Goal: Task Accomplishment & Management: Complete application form

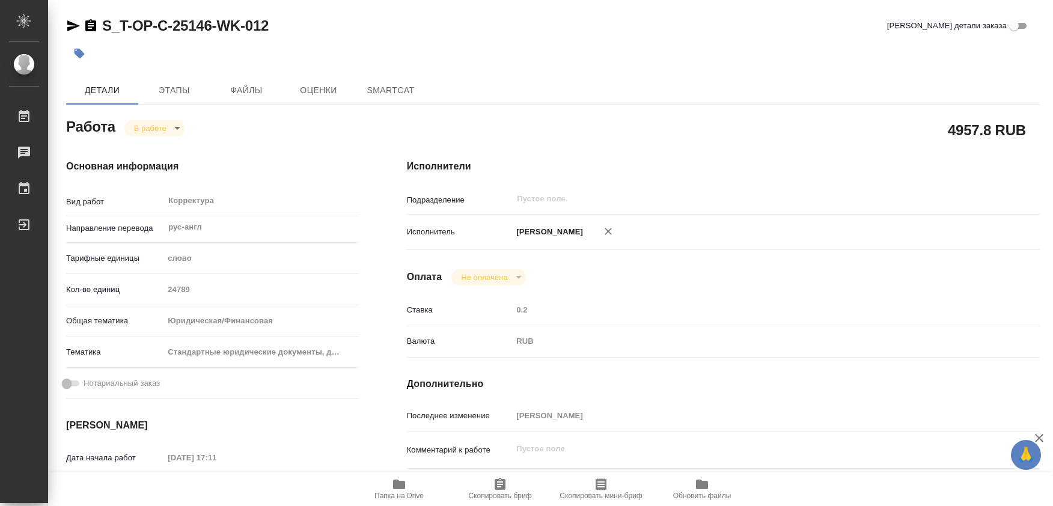
type textarea "x"
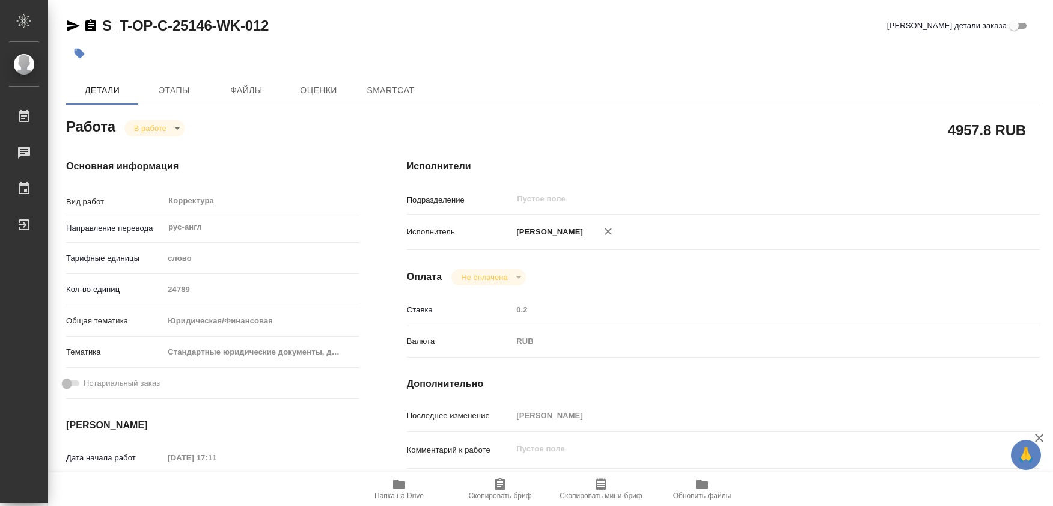
type textarea "x"
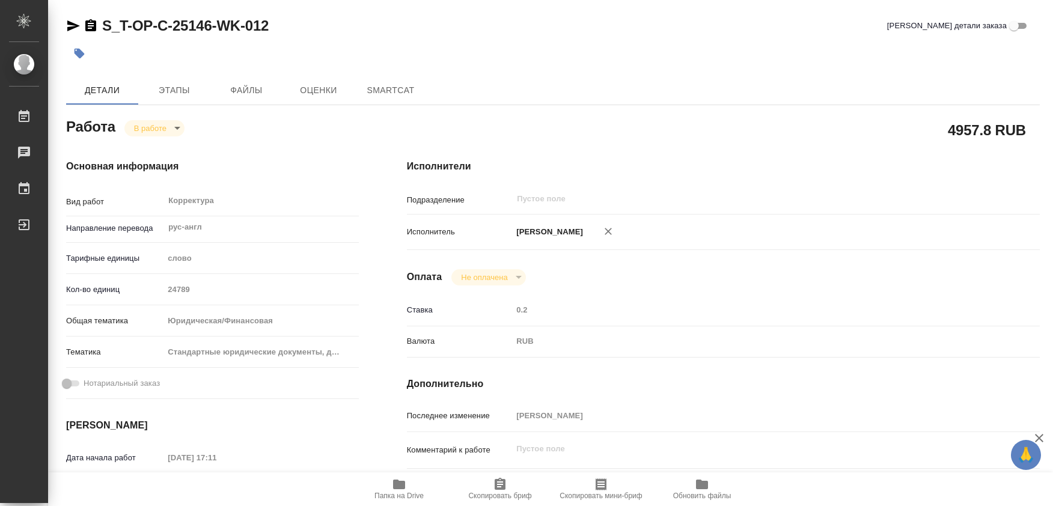
type textarea "x"
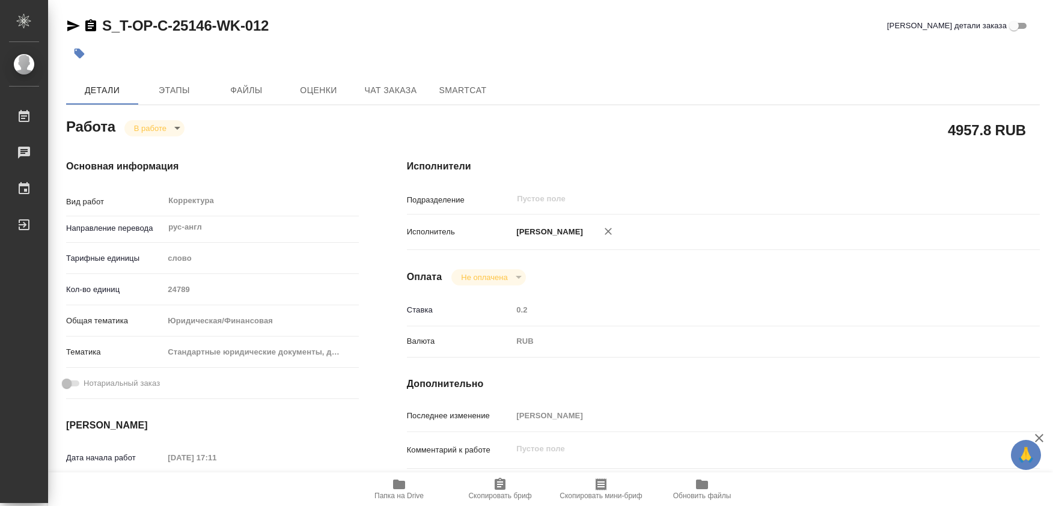
click at [175, 130] on body "🙏 .cls-1 fill:#fff; AWATERA Soldatenkova Tatyana Работы Чаты График Выйти S_T-O…" at bounding box center [526, 253] width 1053 height 506
type textarea "x"
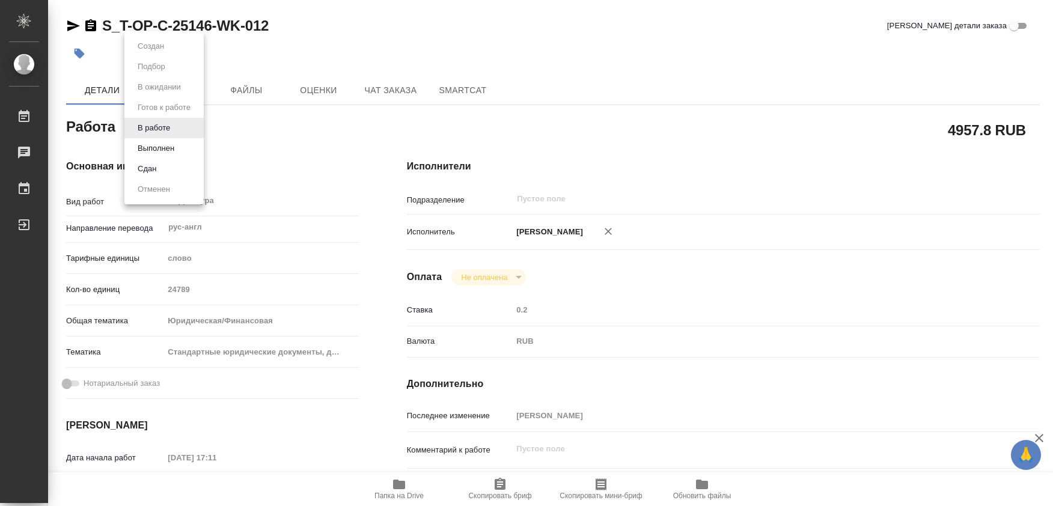
type textarea "x"
click at [162, 151] on button "Выполнен" at bounding box center [156, 148] width 44 height 13
type textarea "x"
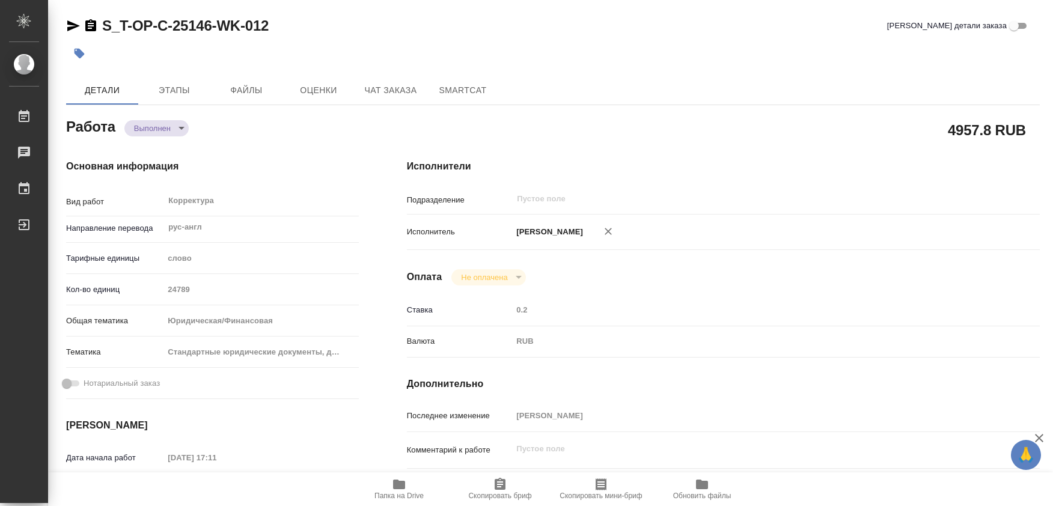
type textarea "x"
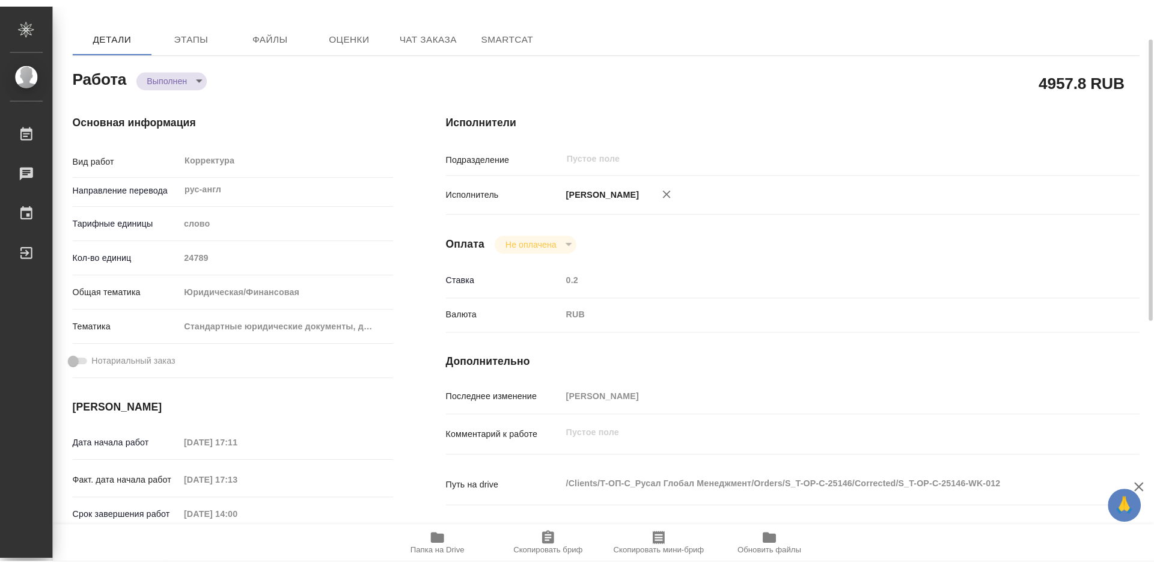
scroll to position [180, 0]
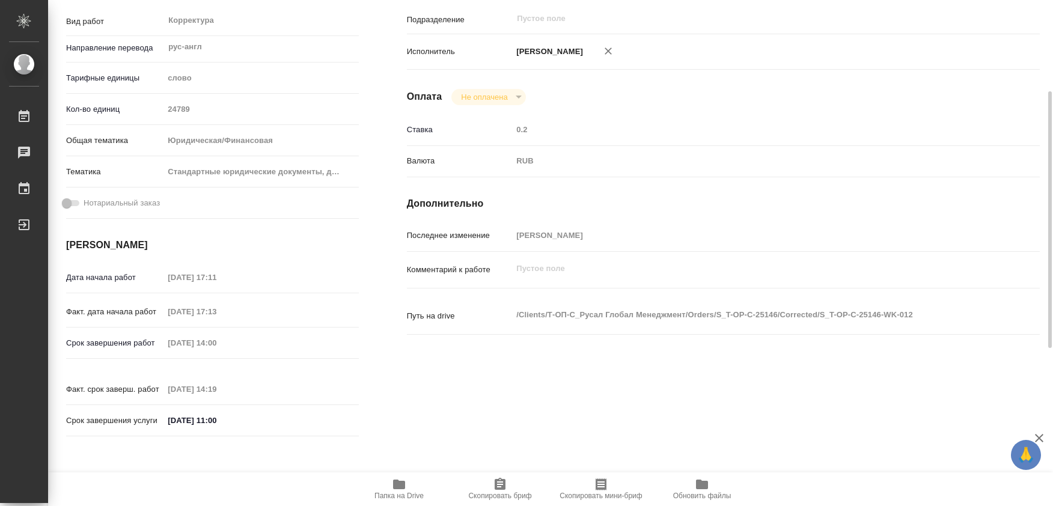
type textarea "x"
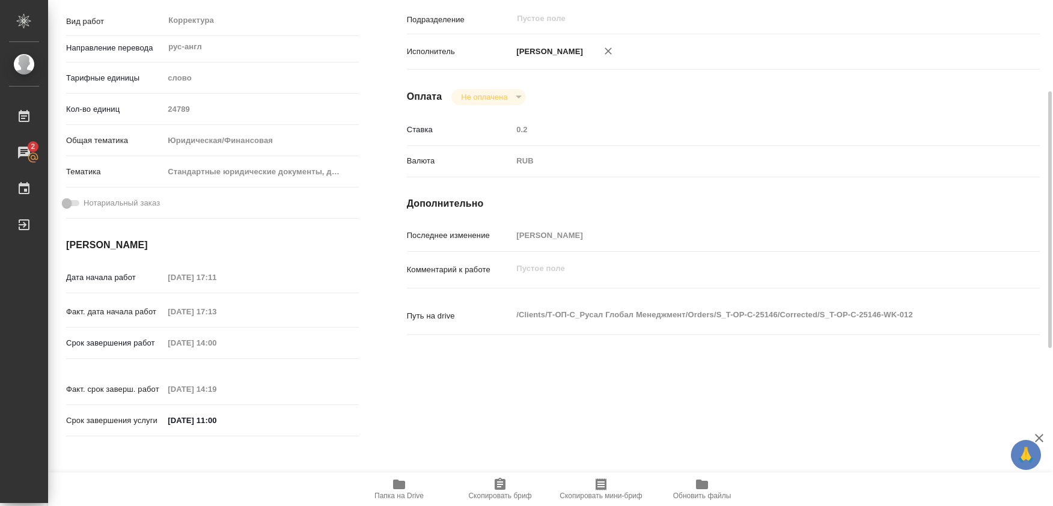
type textarea "x"
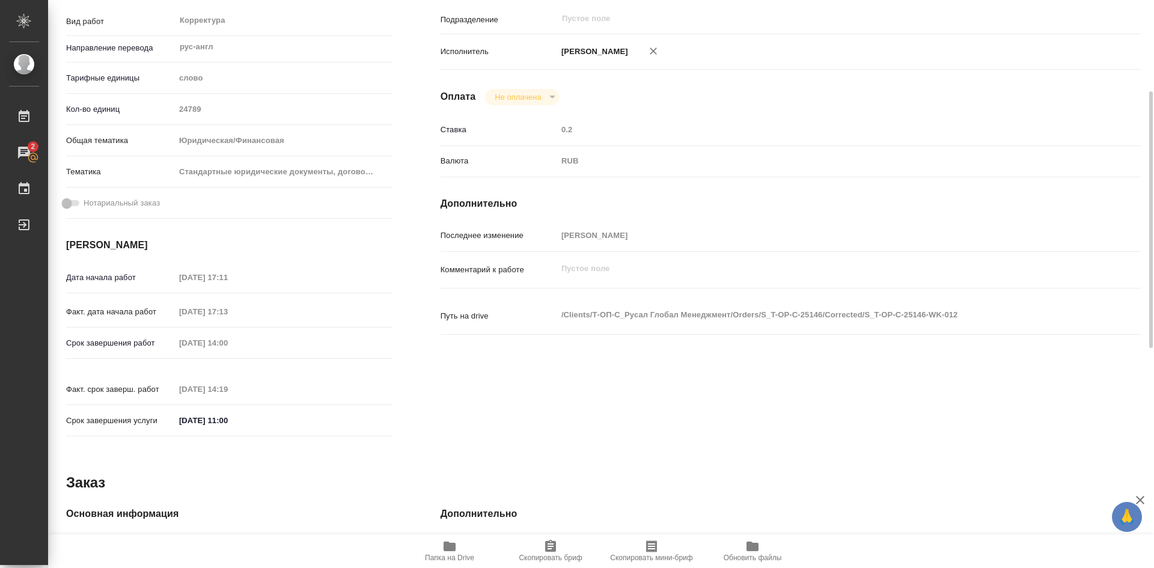
type textarea "x"
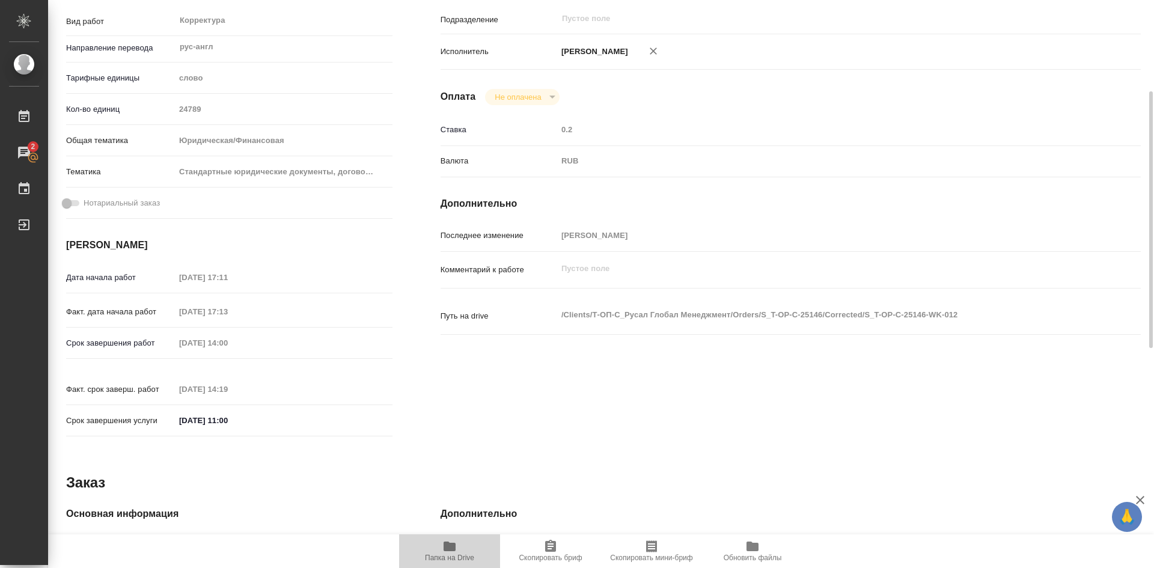
click at [453, 505] on icon "button" at bounding box center [450, 547] width 12 height 10
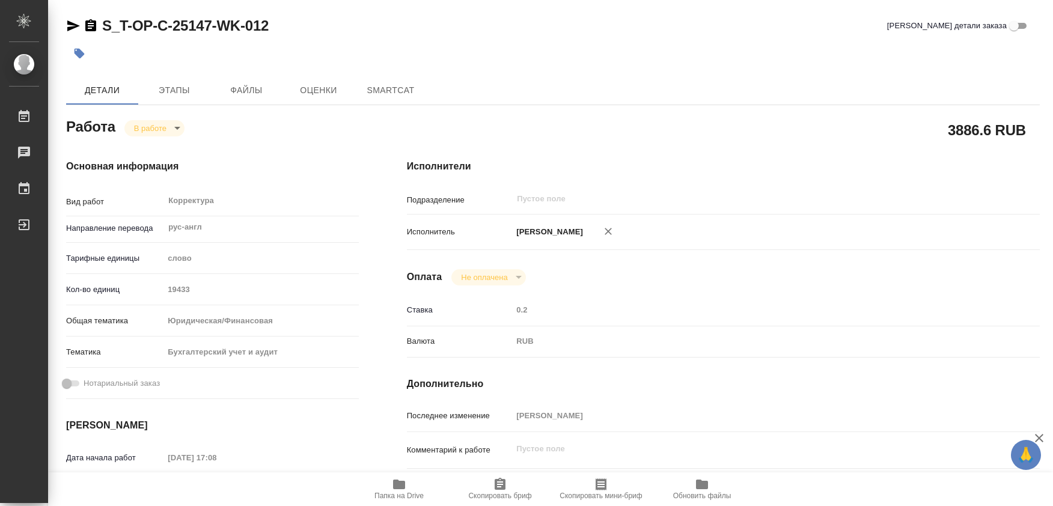
type textarea "x"
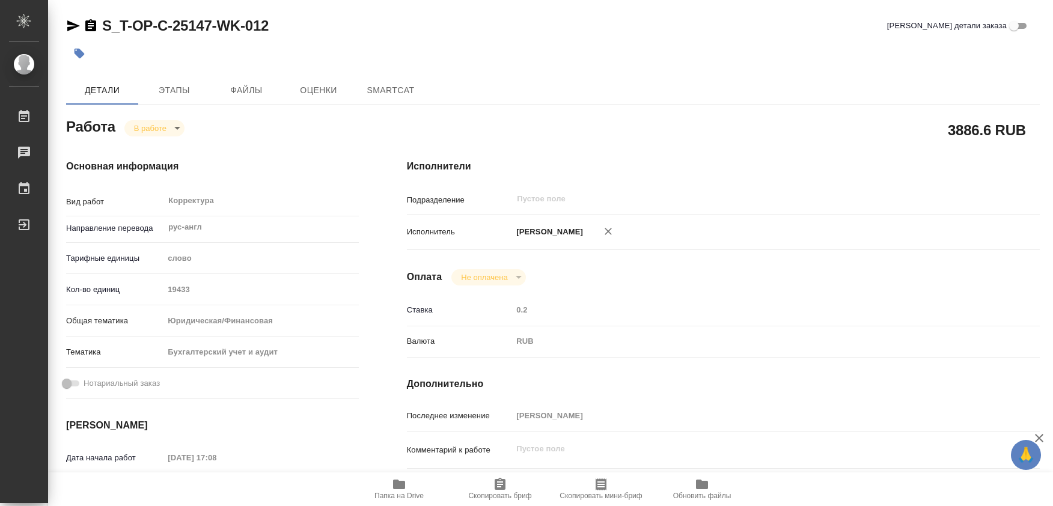
type textarea "x"
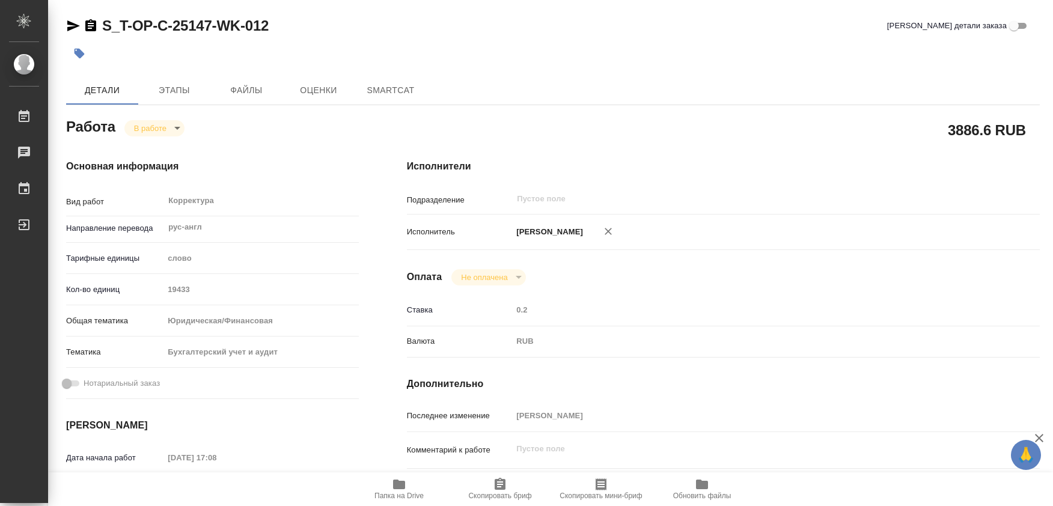
type textarea "x"
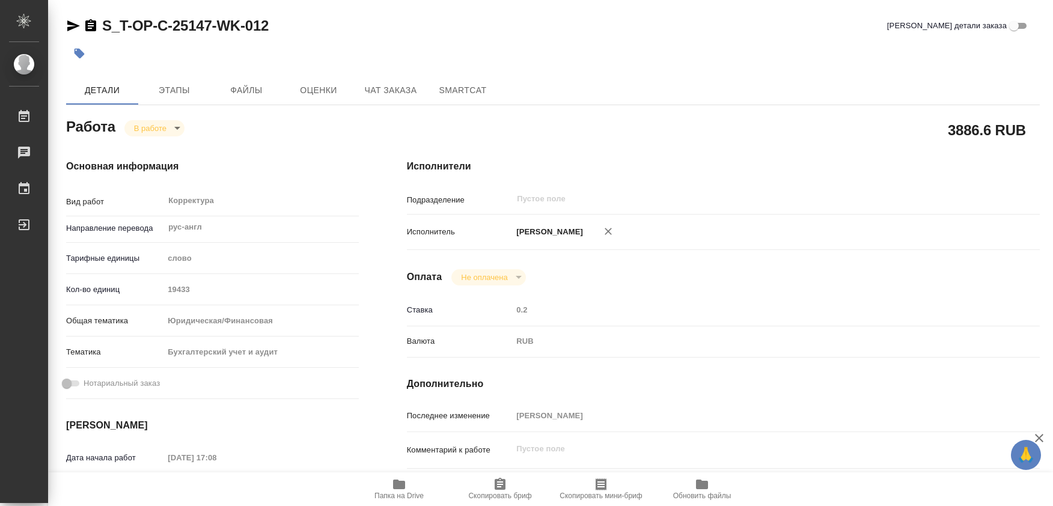
type textarea "x"
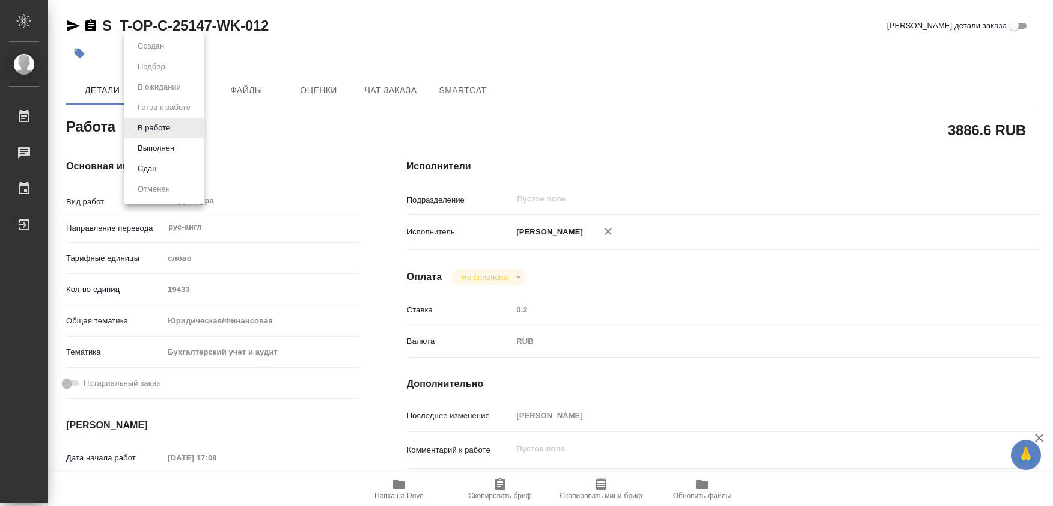
click at [182, 130] on body "🙏 .cls-1 fill:#fff; AWATERA Soldatenkova Tatyana Работы Чаты График Выйти S_T-O…" at bounding box center [526, 253] width 1053 height 506
type textarea "x"
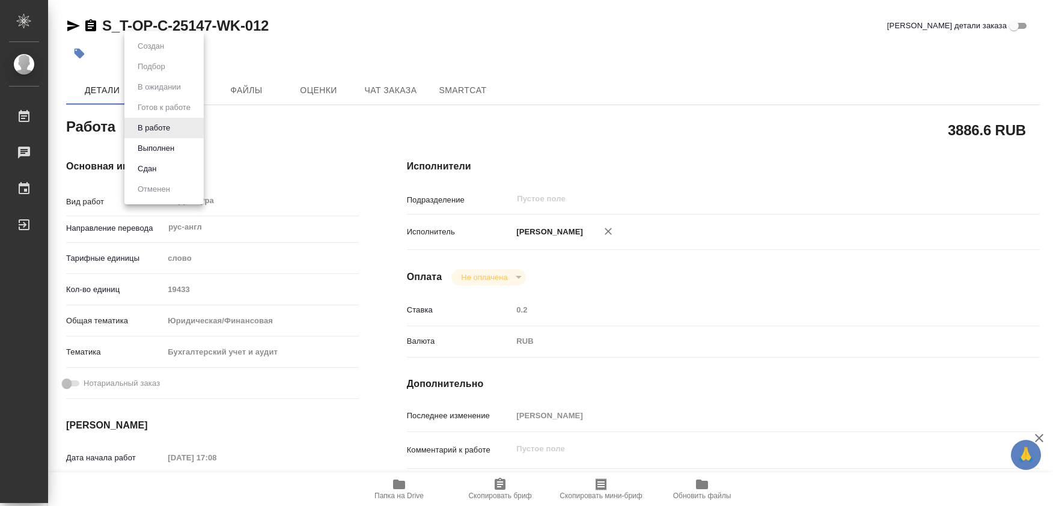
type textarea "x"
click at [154, 146] on button "Выполнен" at bounding box center [156, 148] width 44 height 13
type textarea "x"
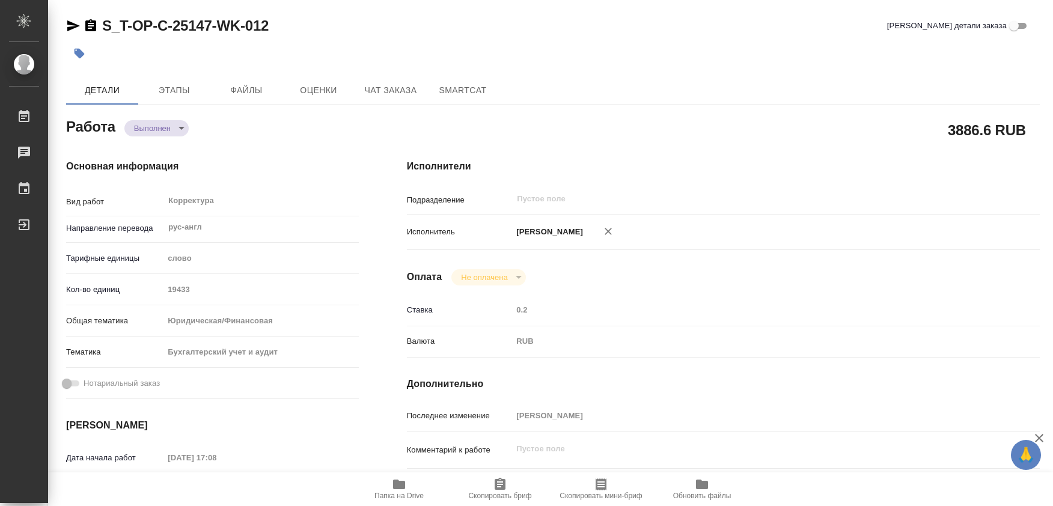
type textarea "x"
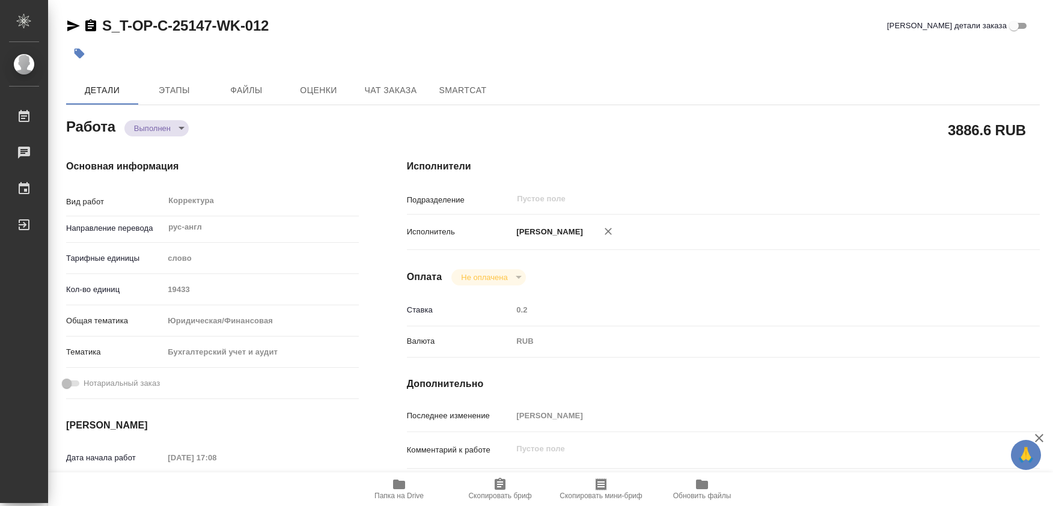
type textarea "x"
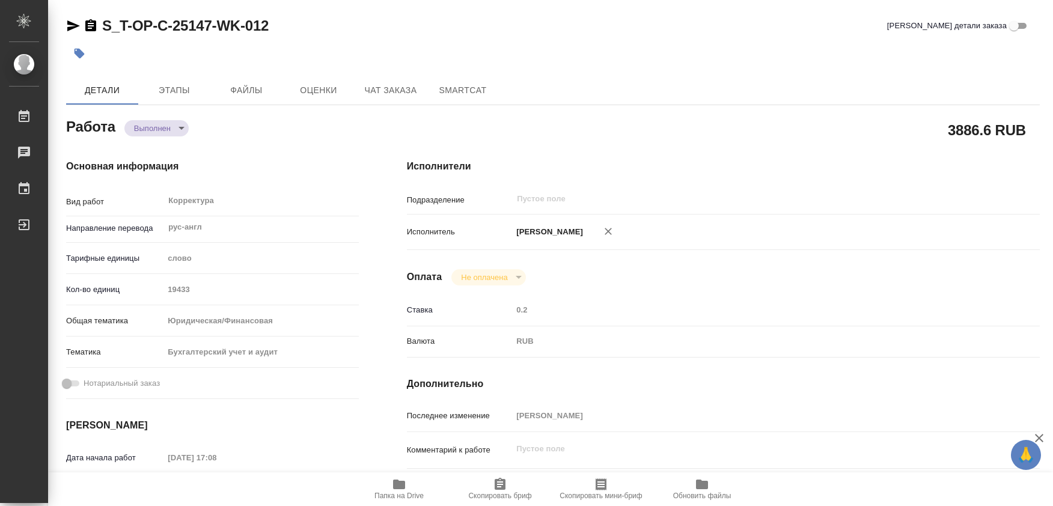
type textarea "x"
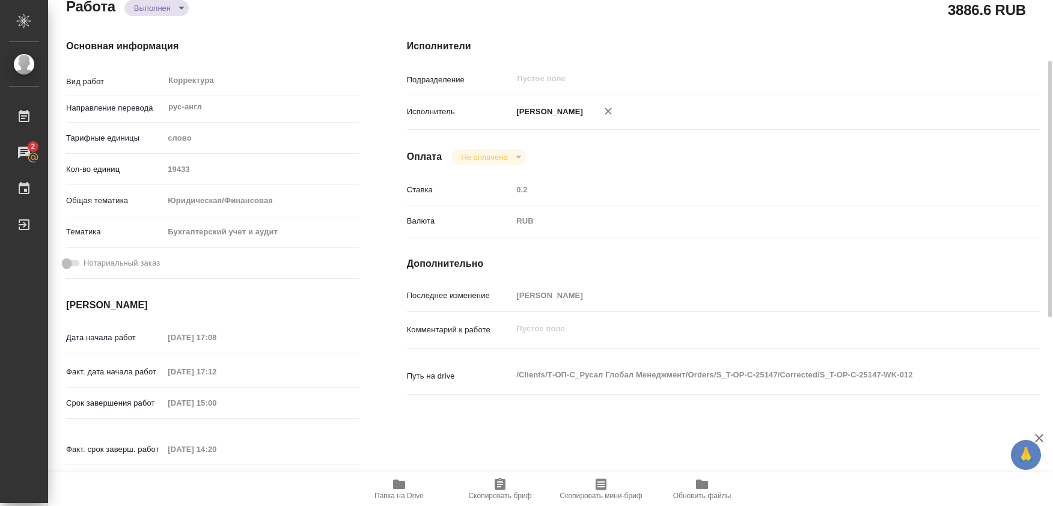
type textarea "x"
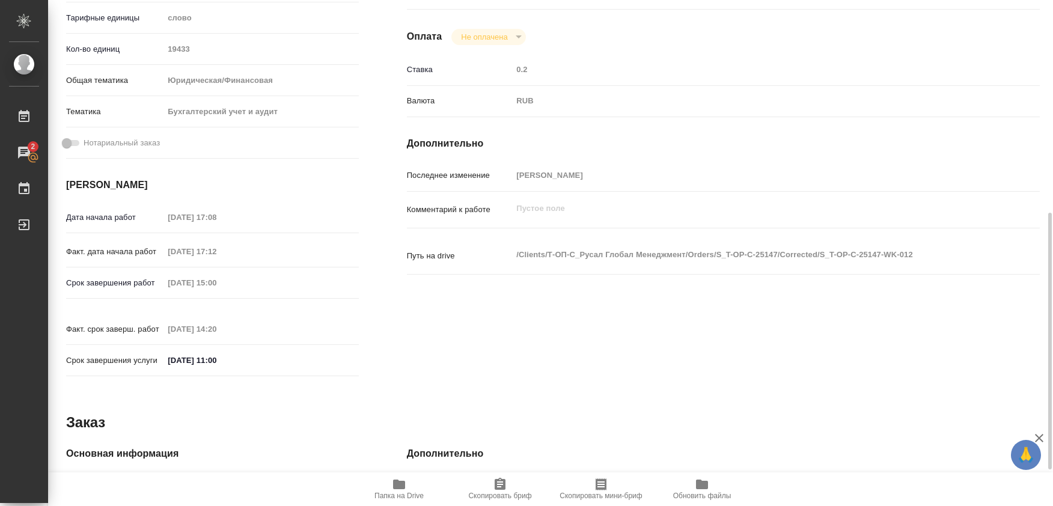
scroll to position [301, 0]
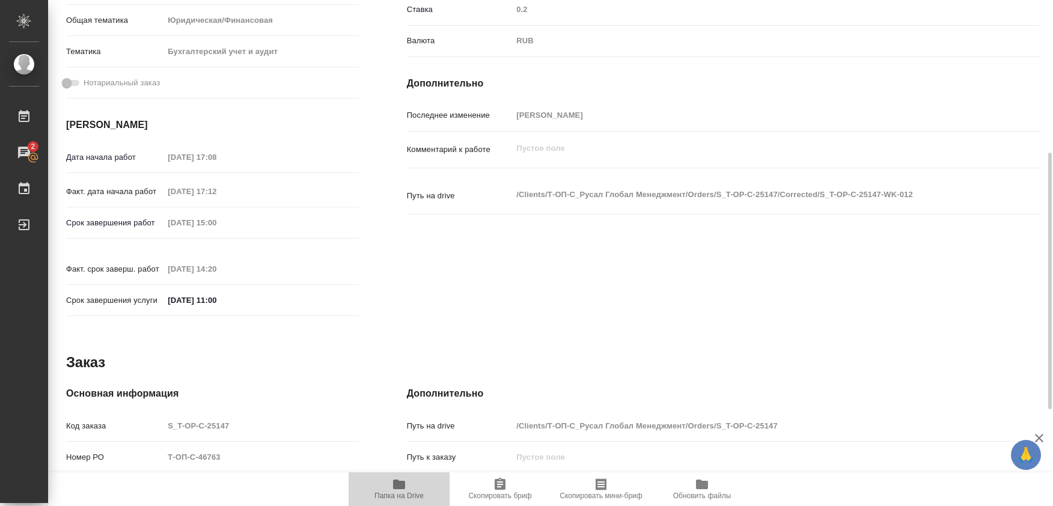
click at [397, 491] on icon "button" at bounding box center [399, 484] width 14 height 14
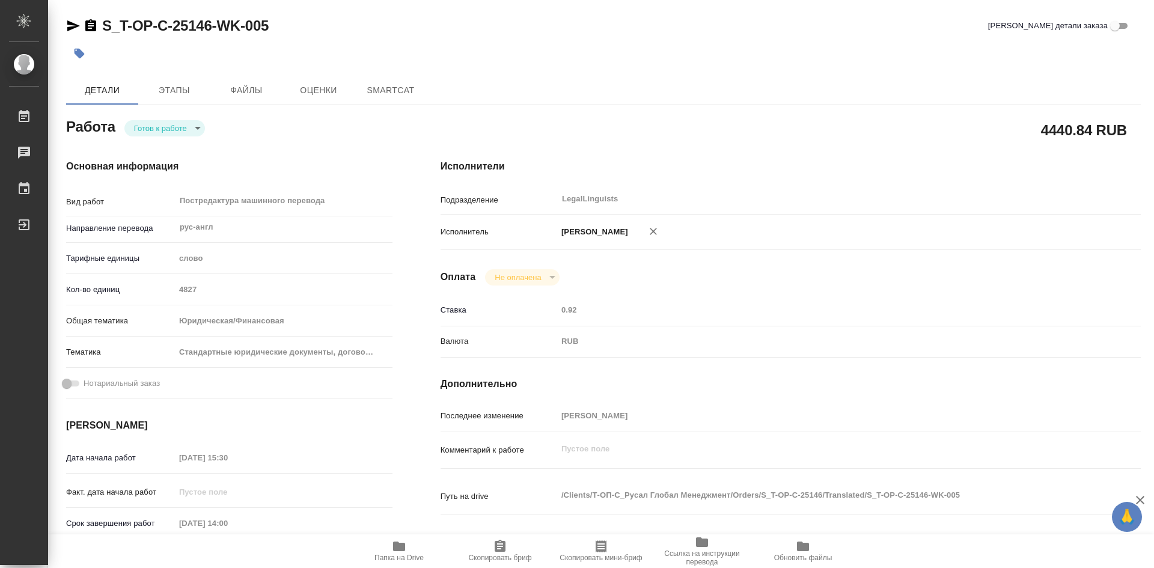
type textarea "x"
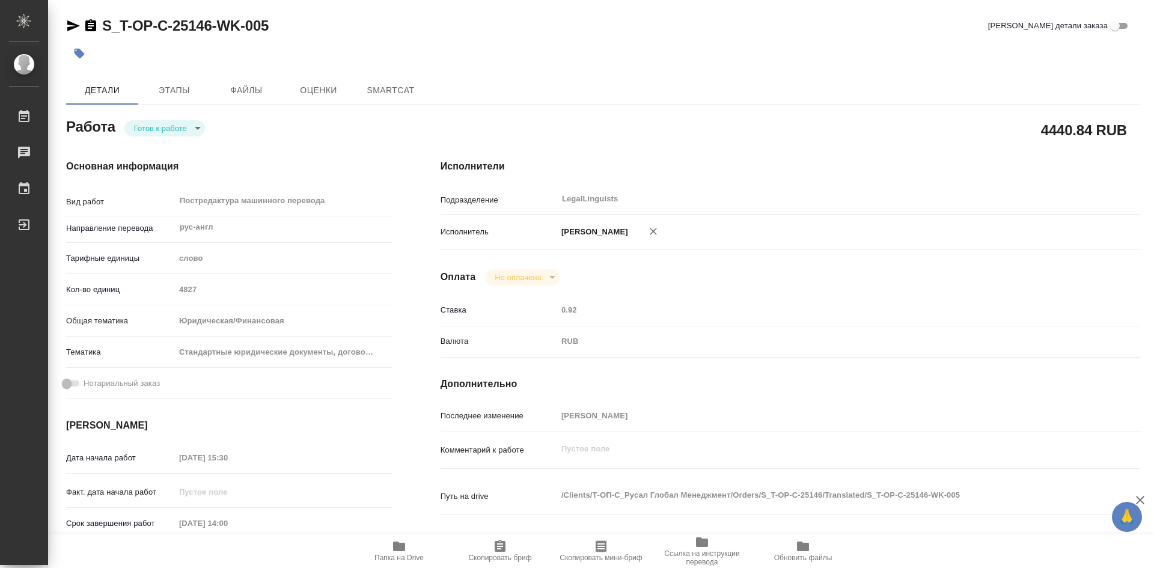
type textarea "x"
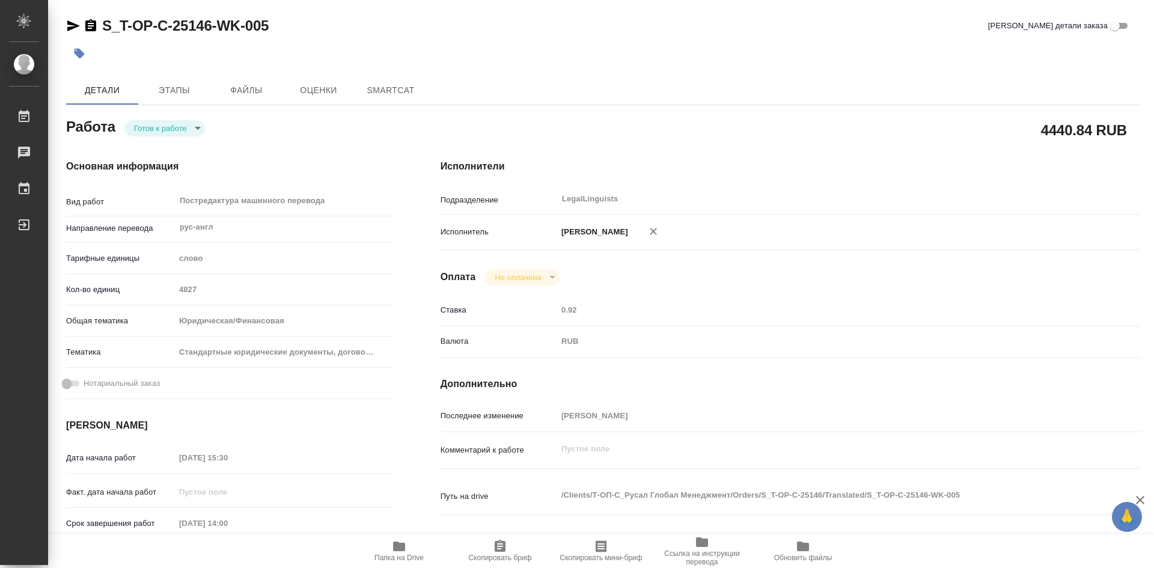
type textarea "x"
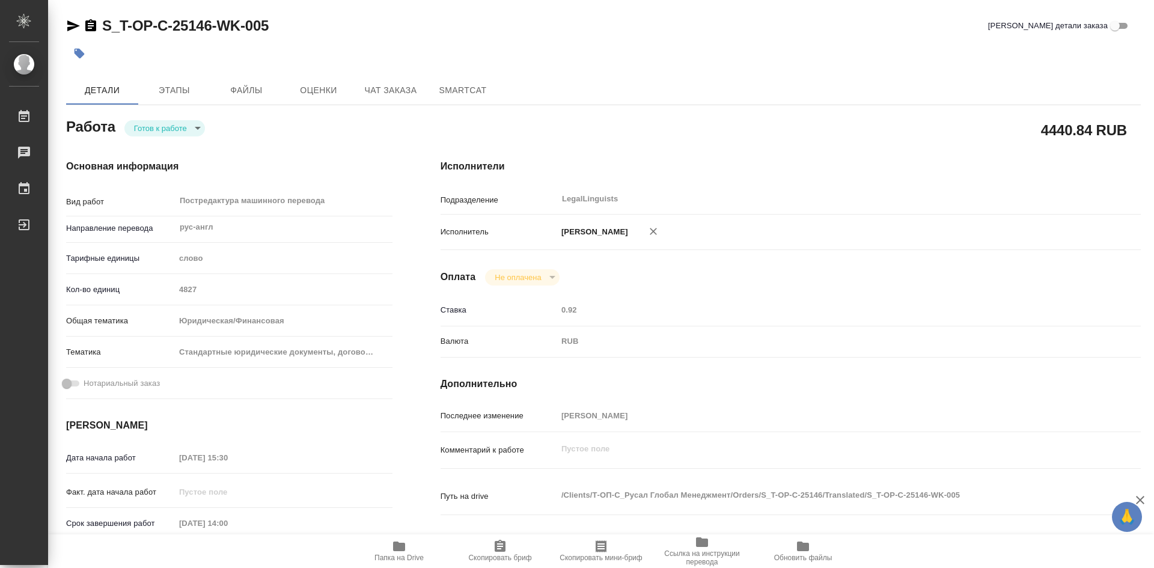
type textarea "x"
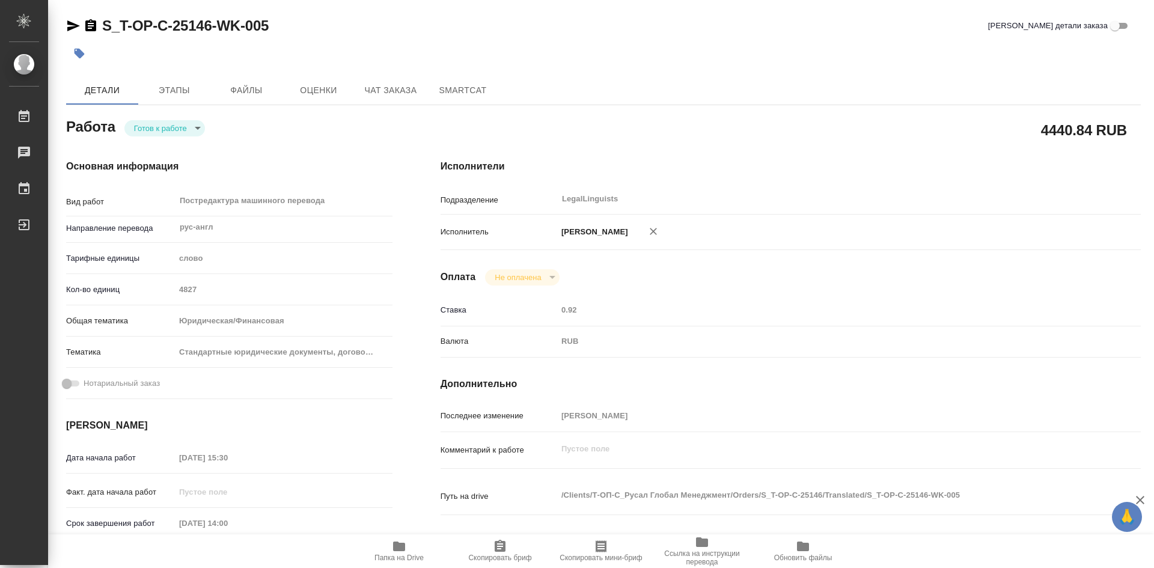
click at [403, 546] on icon "button" at bounding box center [399, 547] width 12 height 10
type textarea "x"
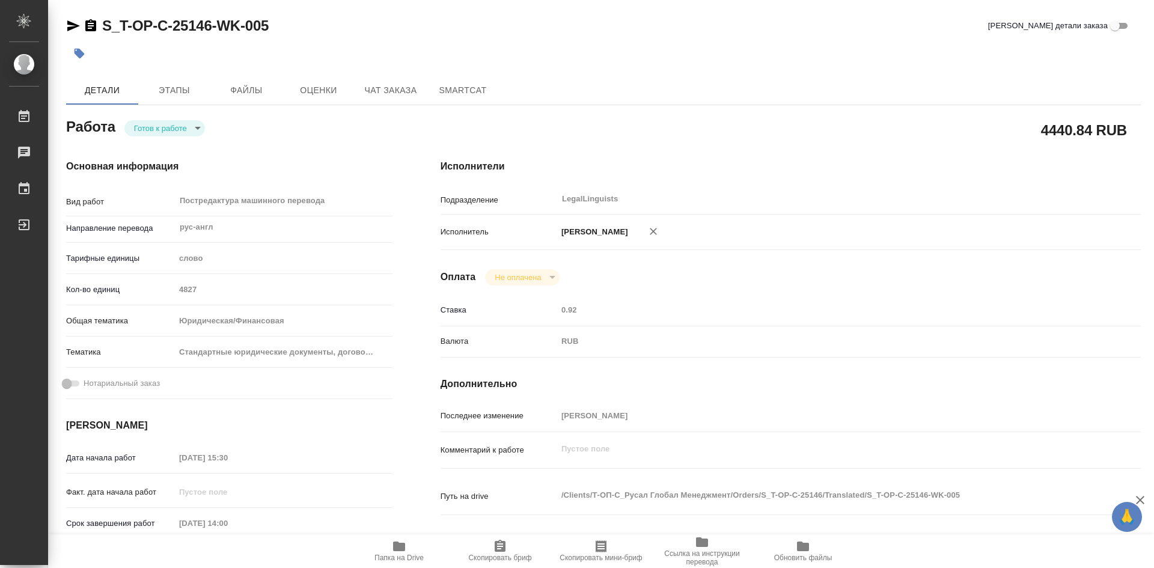
type textarea "x"
click at [173, 87] on span "Этапы" at bounding box center [174, 90] width 58 height 15
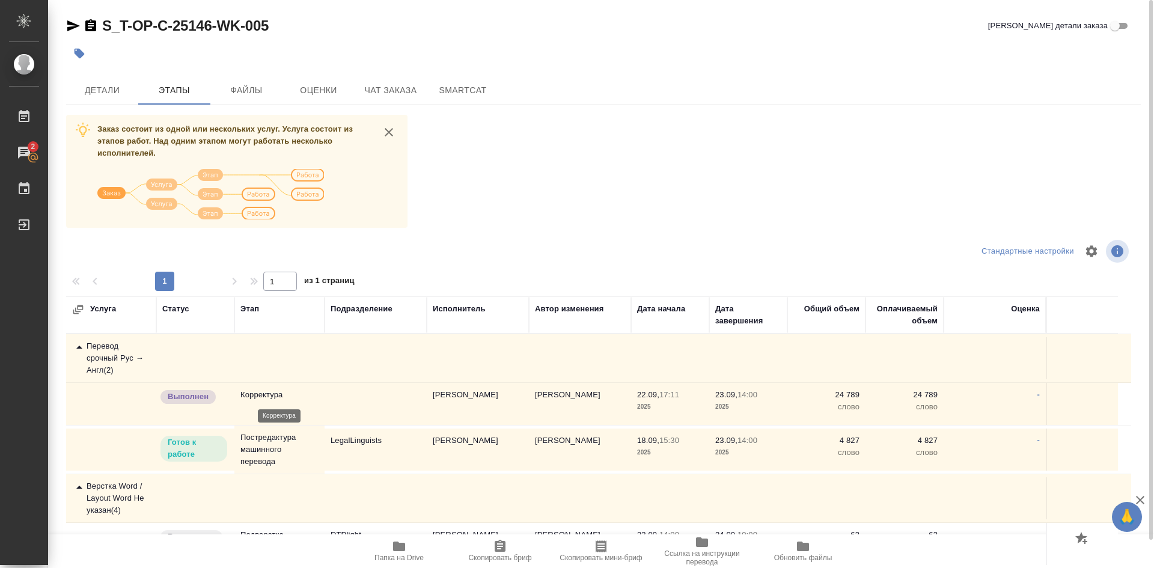
click at [272, 391] on p "Корректура" at bounding box center [279, 395] width 78 height 12
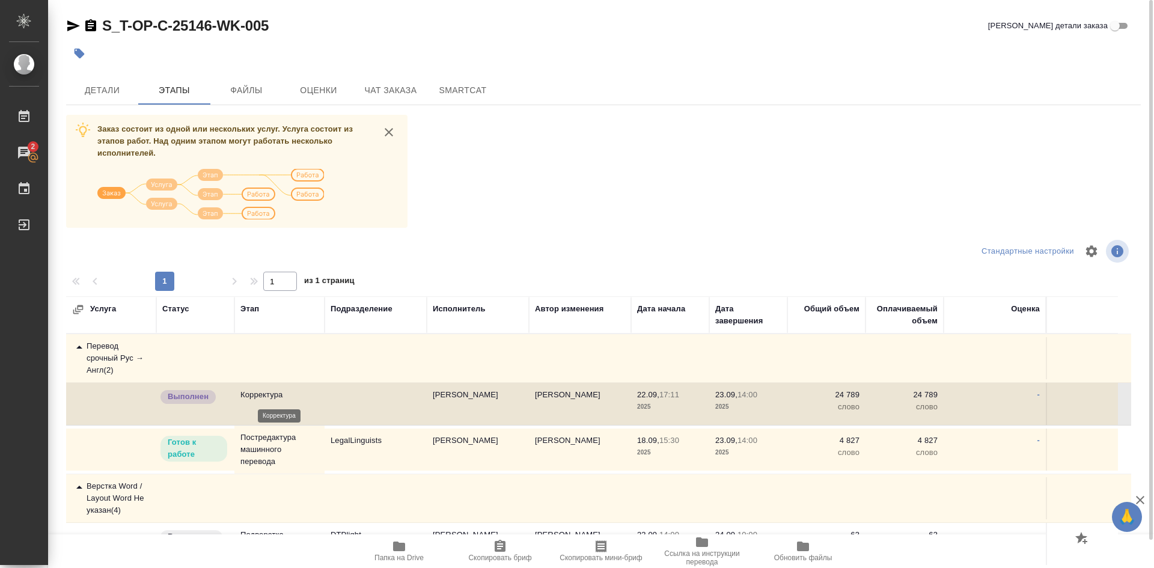
click at [268, 394] on p "Корректура" at bounding box center [279, 395] width 78 height 12
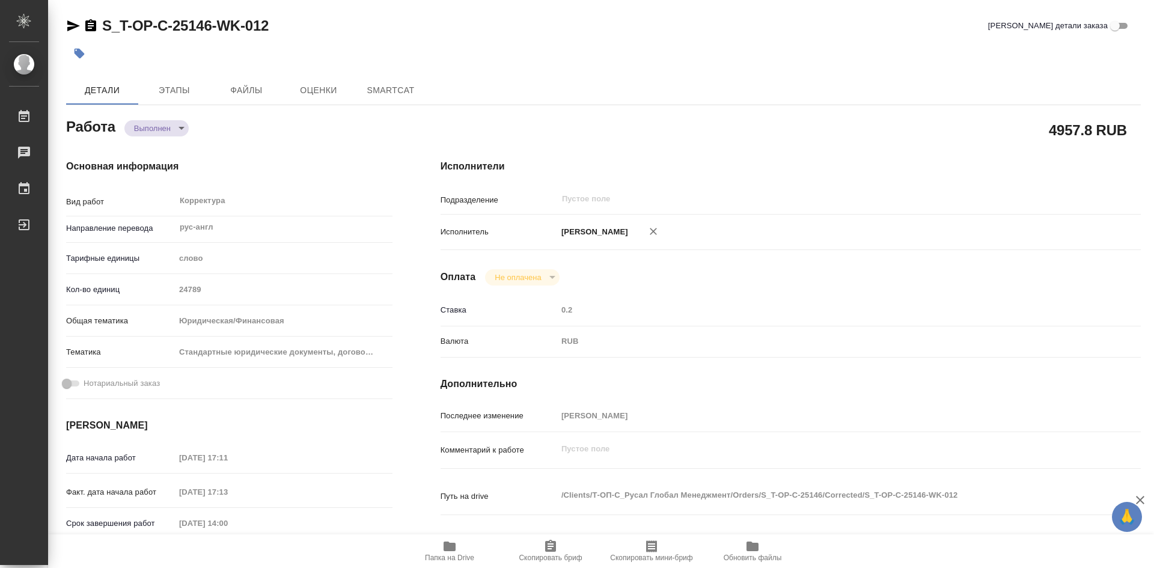
type textarea "x"
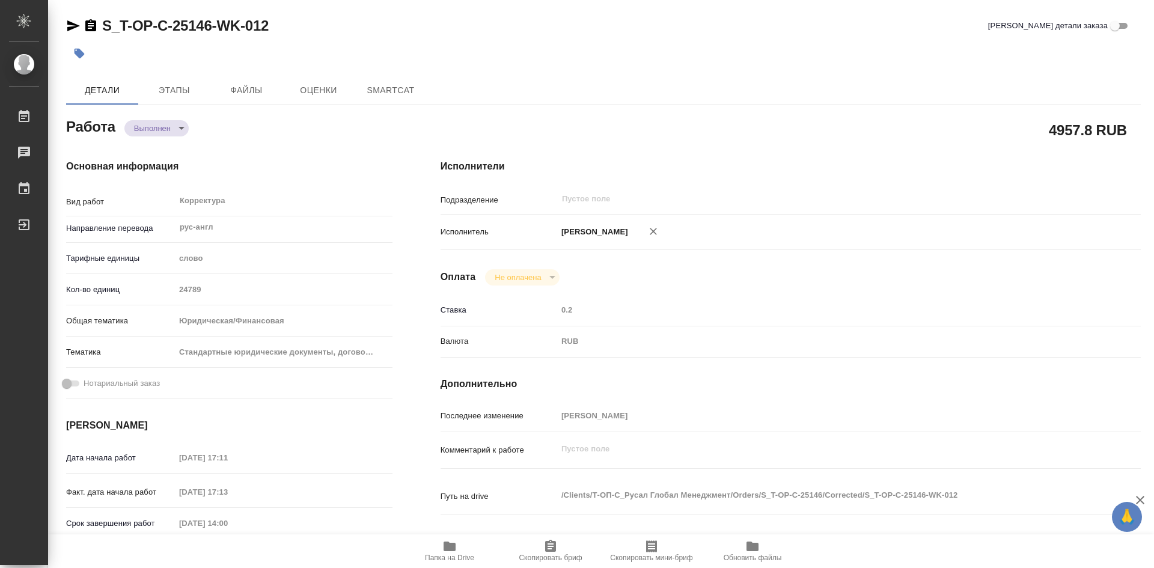
type textarea "x"
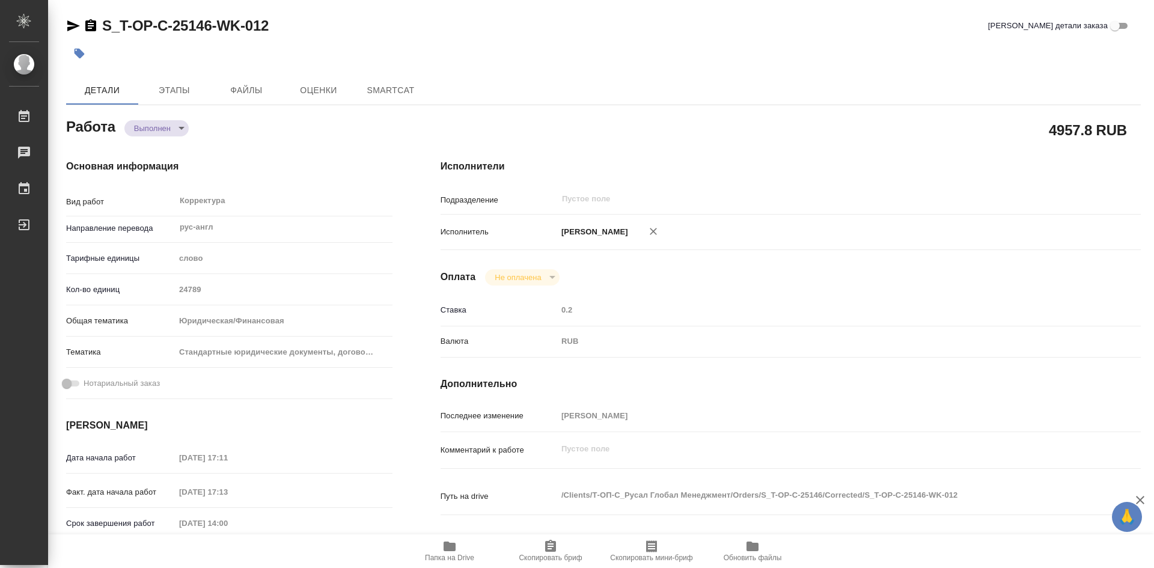
type textarea "x"
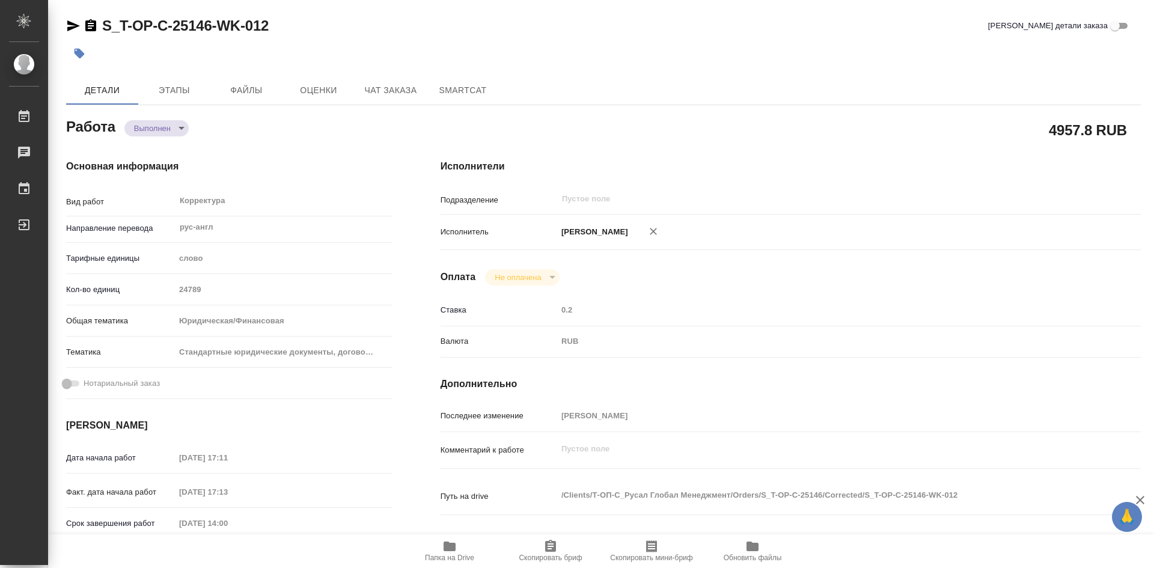
type textarea "x"
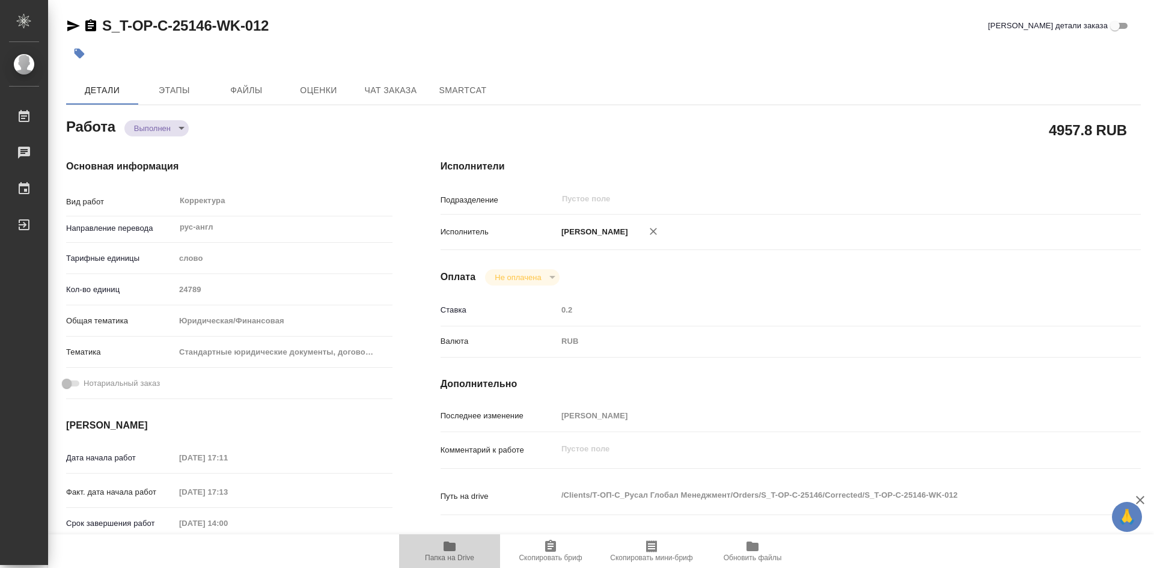
click at [452, 550] on icon "button" at bounding box center [450, 547] width 12 height 10
type textarea "x"
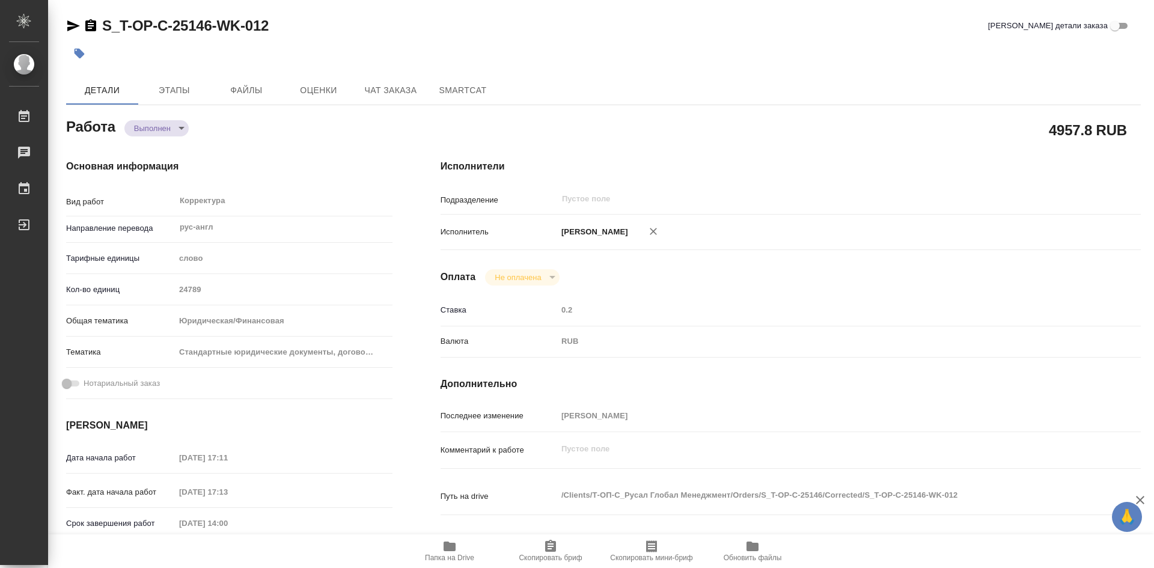
type textarea "x"
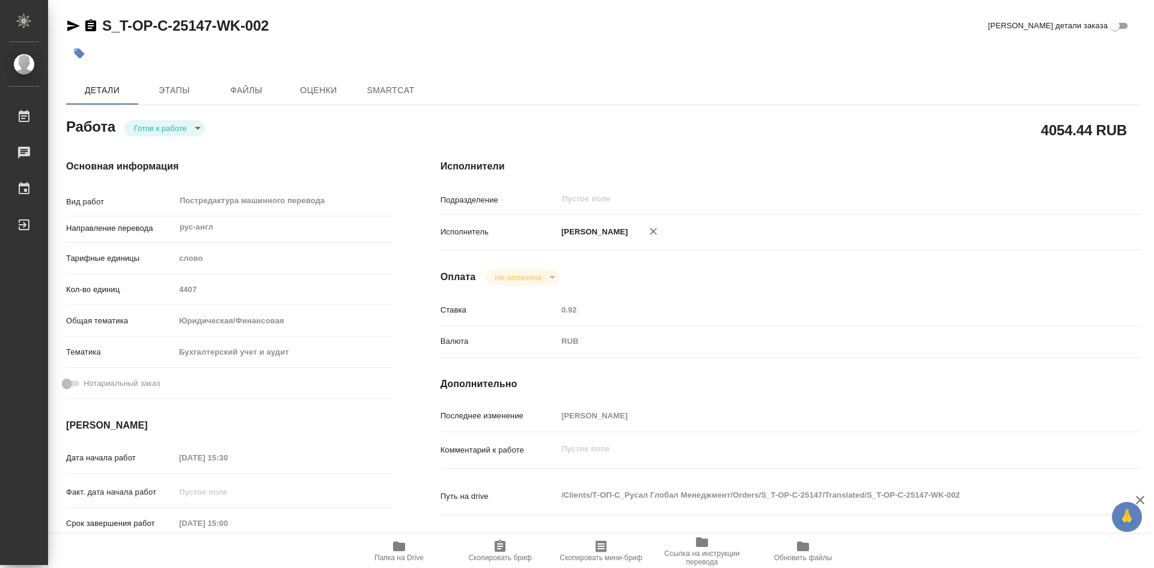
type textarea "x"
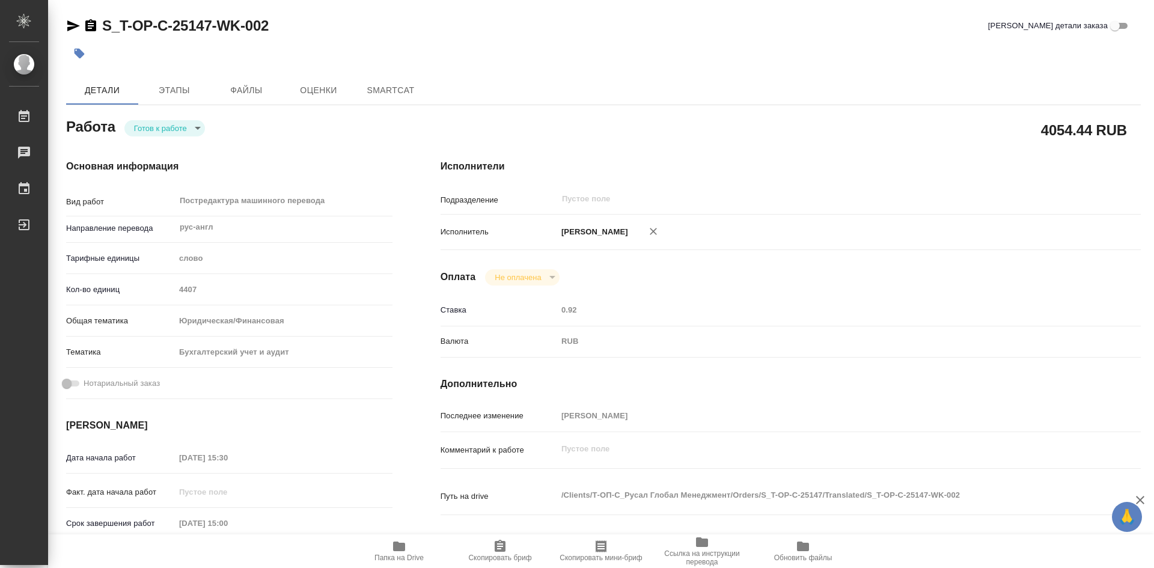
type textarea "x"
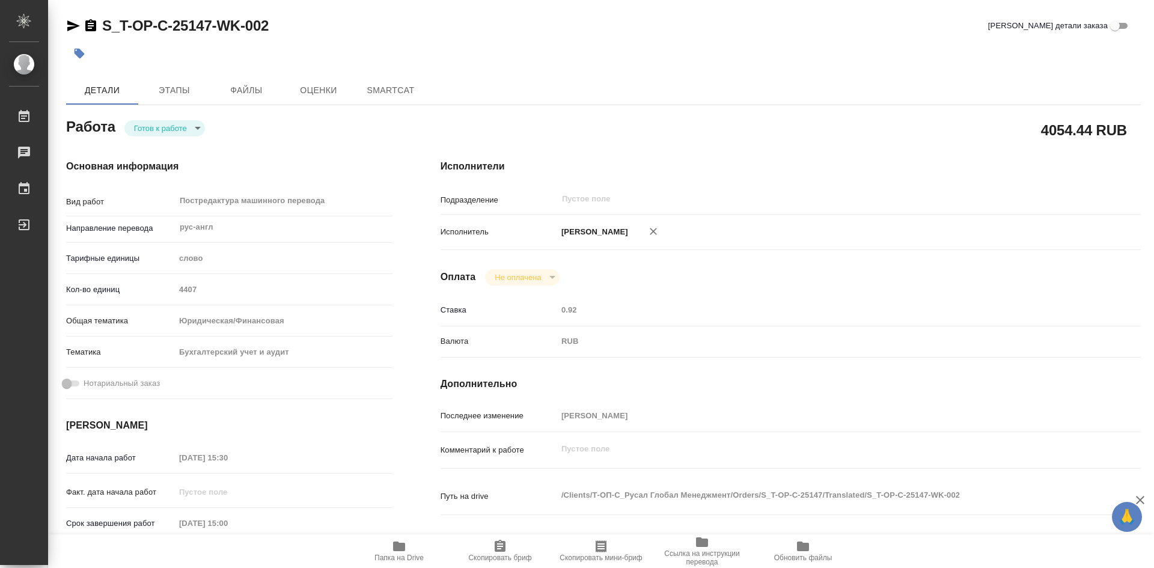
type textarea "x"
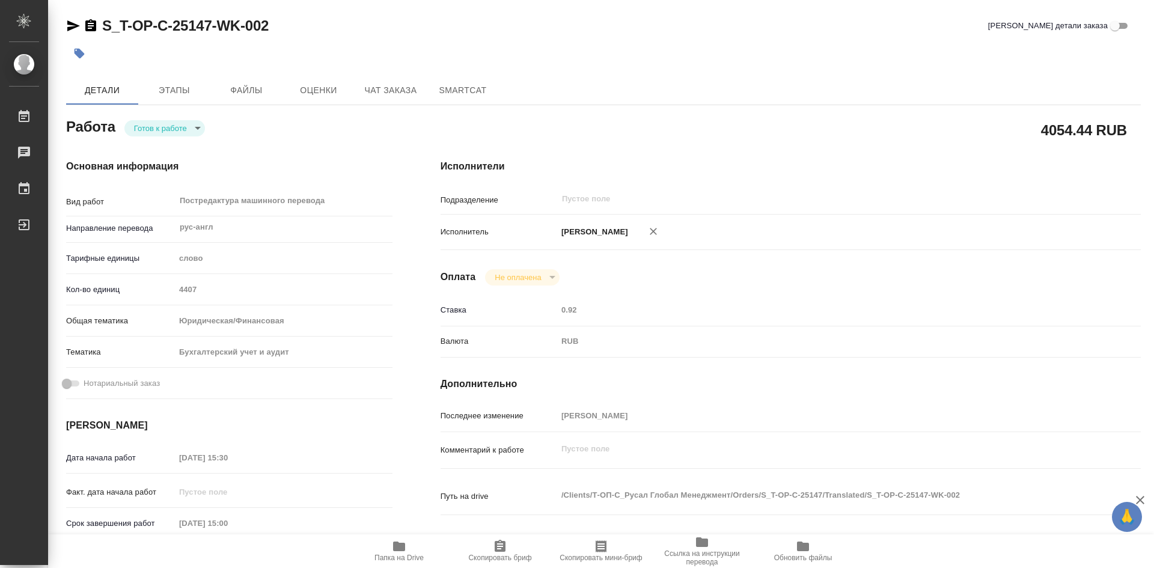
type textarea "x"
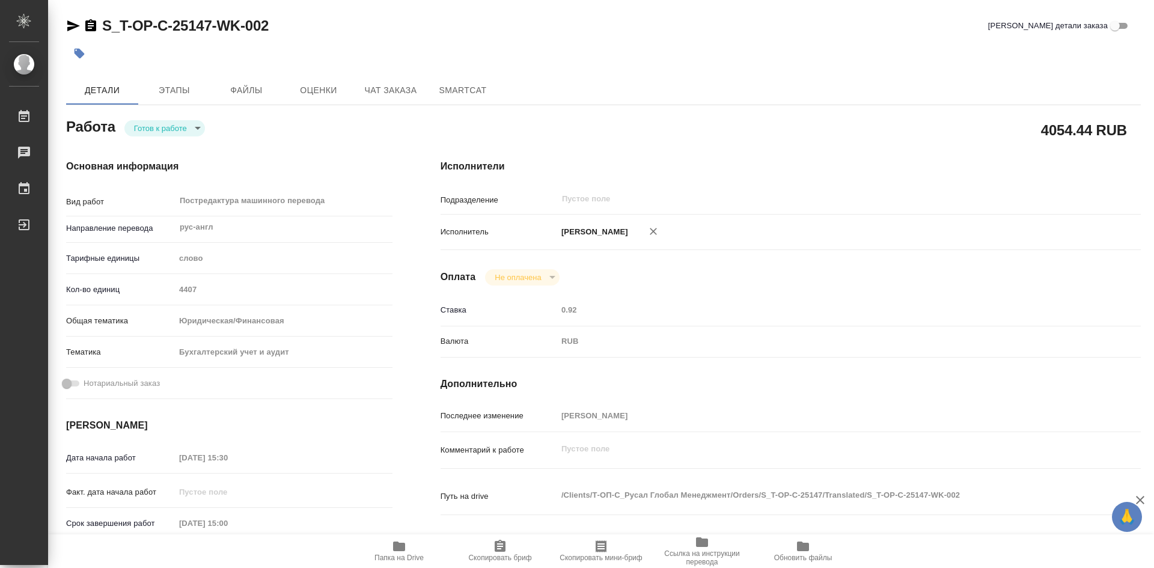
click at [398, 550] on icon "button" at bounding box center [399, 547] width 12 height 10
type textarea "x"
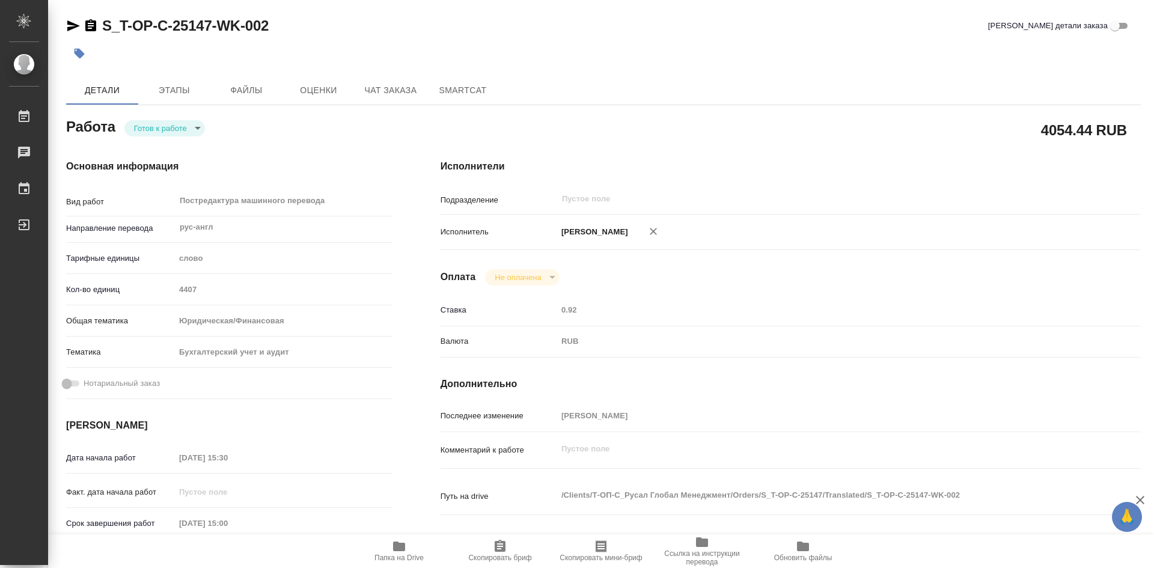
type textarea "x"
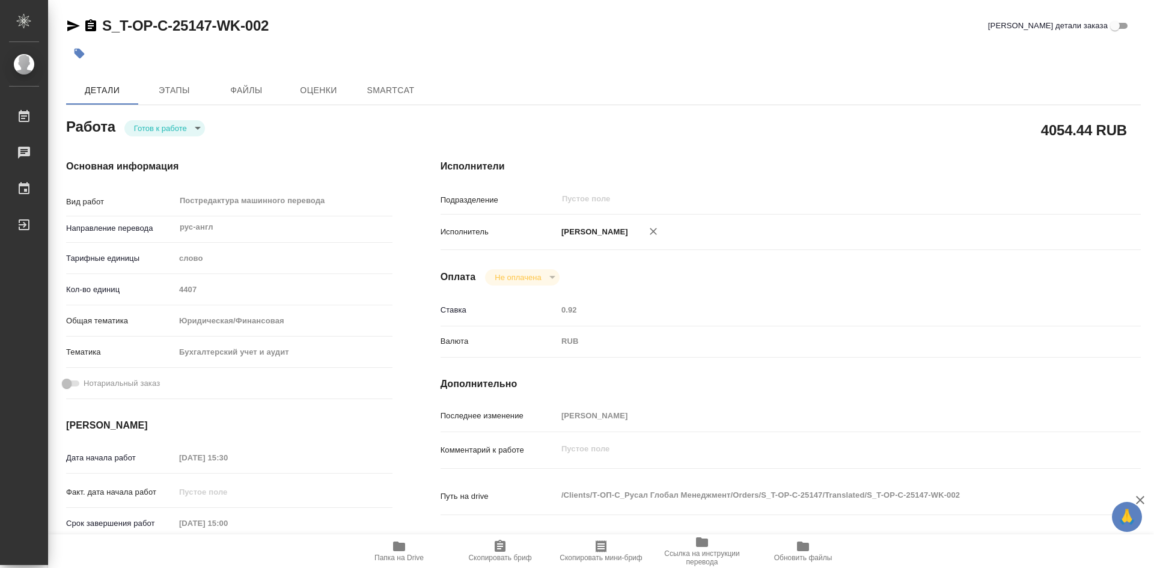
type textarea "x"
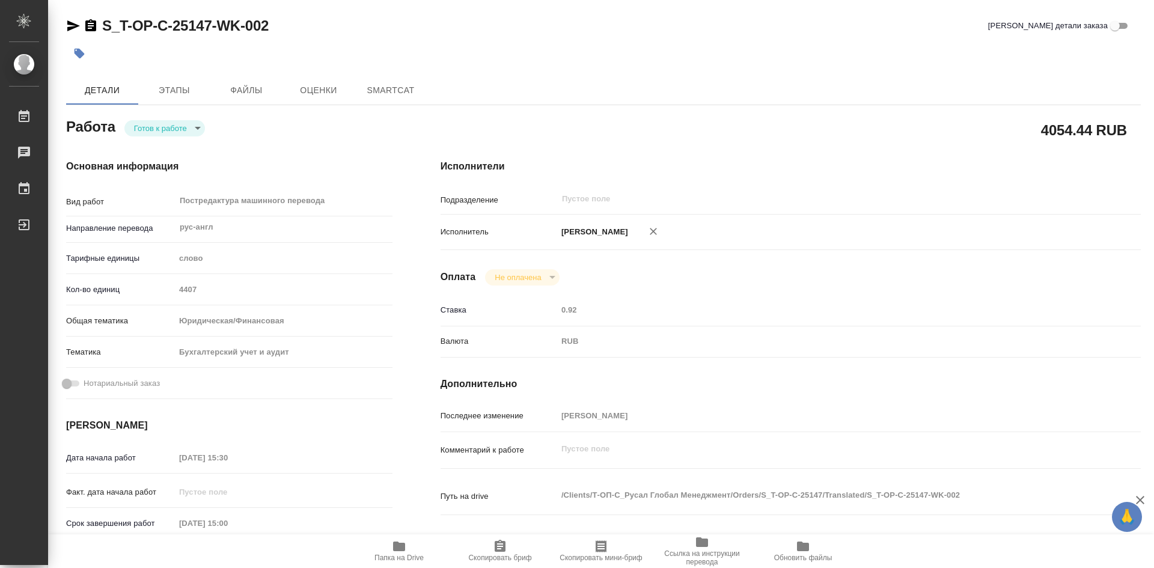
type textarea "x"
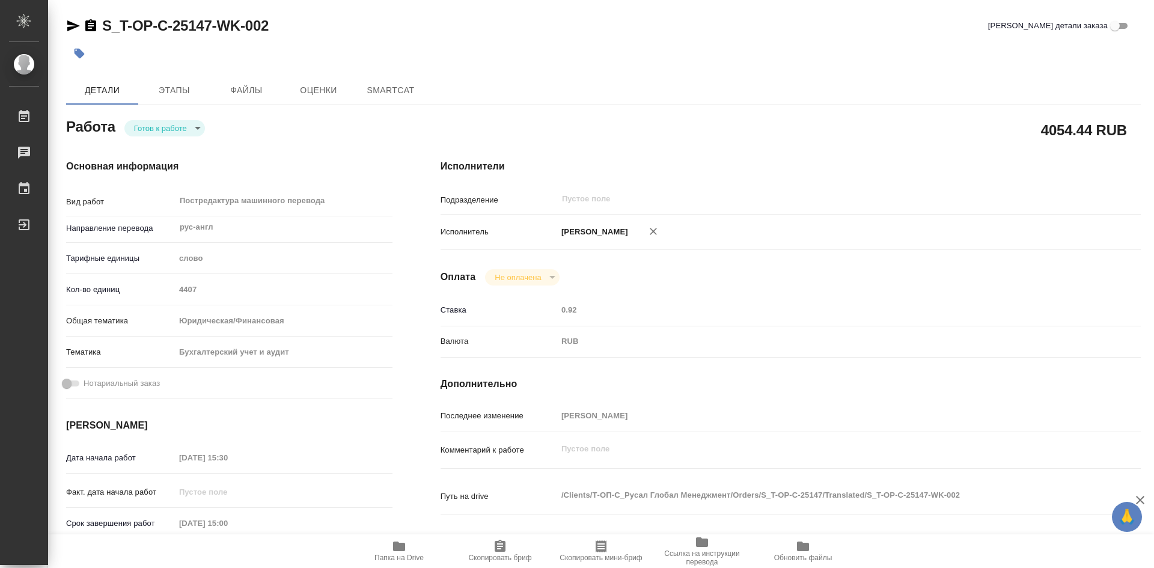
type textarea "x"
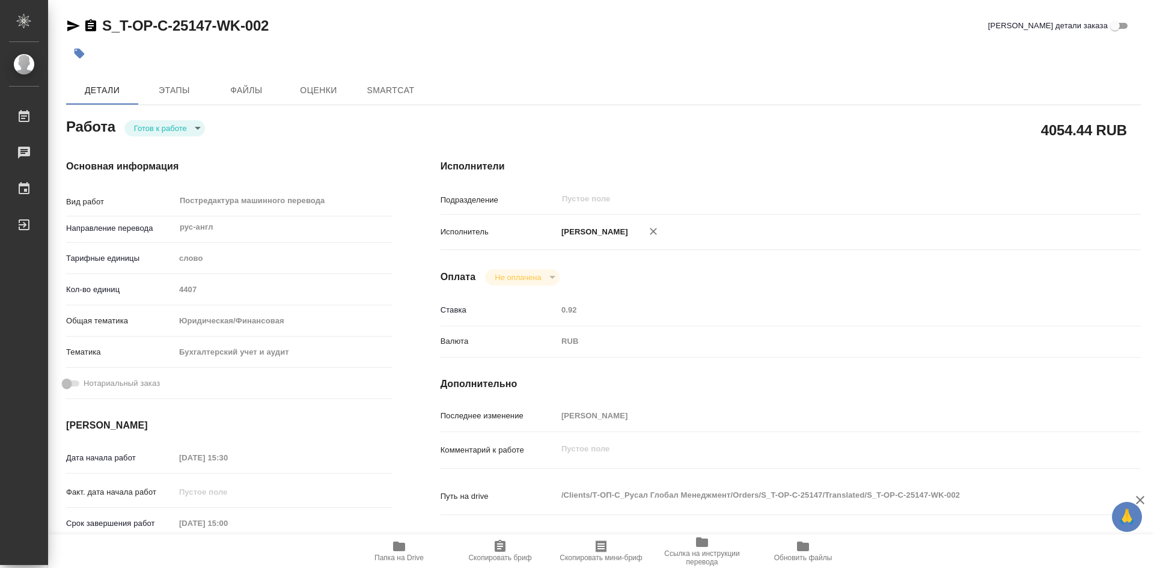
type textarea "x"
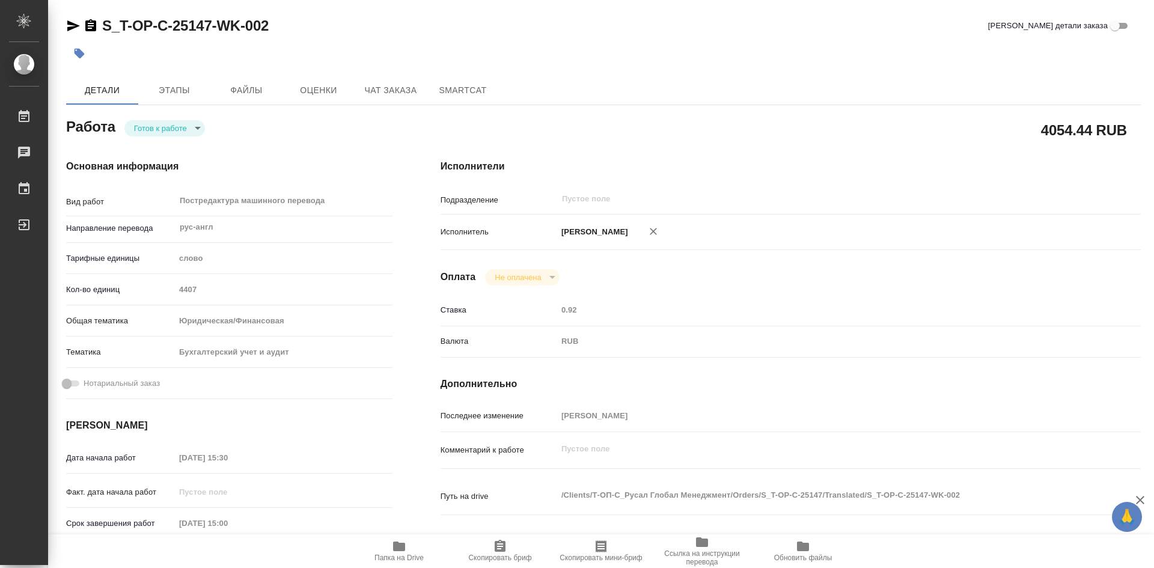
type textarea "x"
click at [391, 549] on span "Папка на Drive" at bounding box center [399, 550] width 87 height 23
type textarea "x"
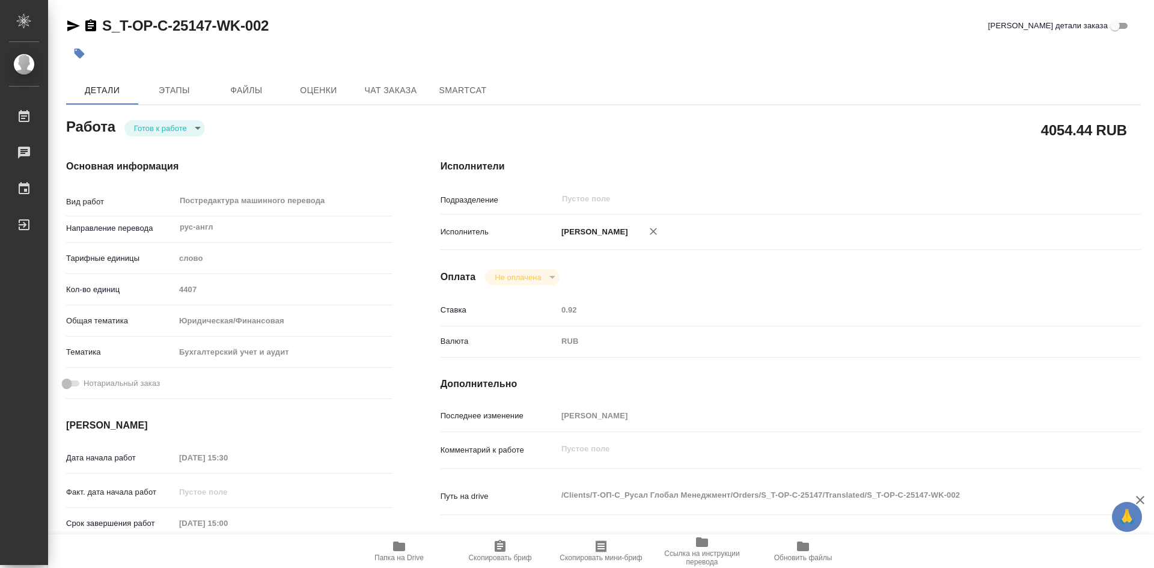
type textarea "x"
click at [174, 90] on span "Этапы" at bounding box center [174, 90] width 58 height 15
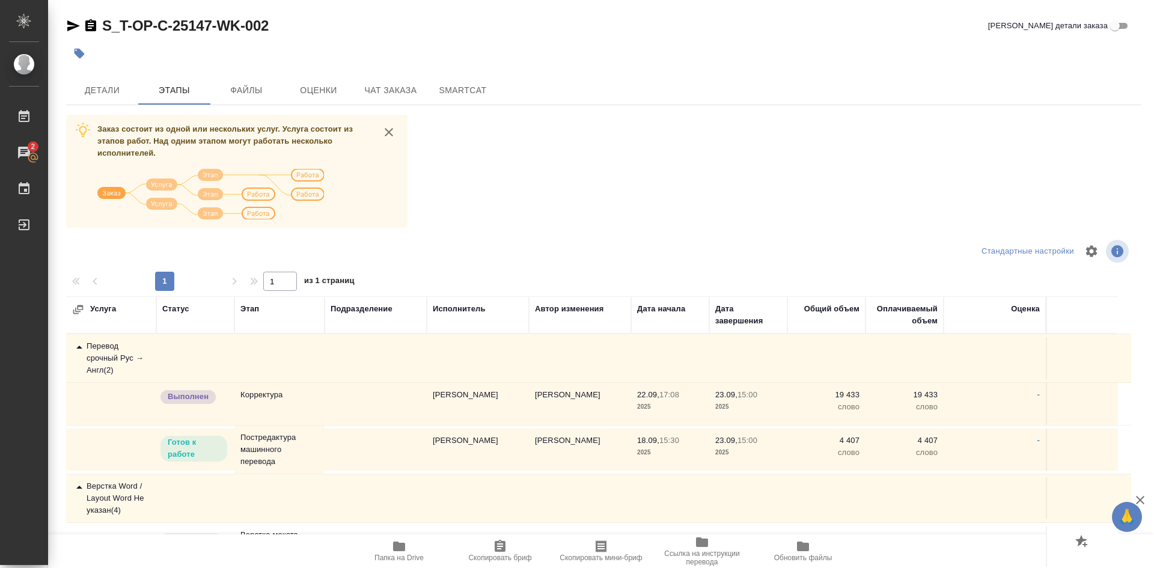
drag, startPoint x: 256, startPoint y: 401, endPoint x: 263, endPoint y: 394, distance: 9.4
click at [256, 400] on td "Корректура" at bounding box center [279, 404] width 90 height 42
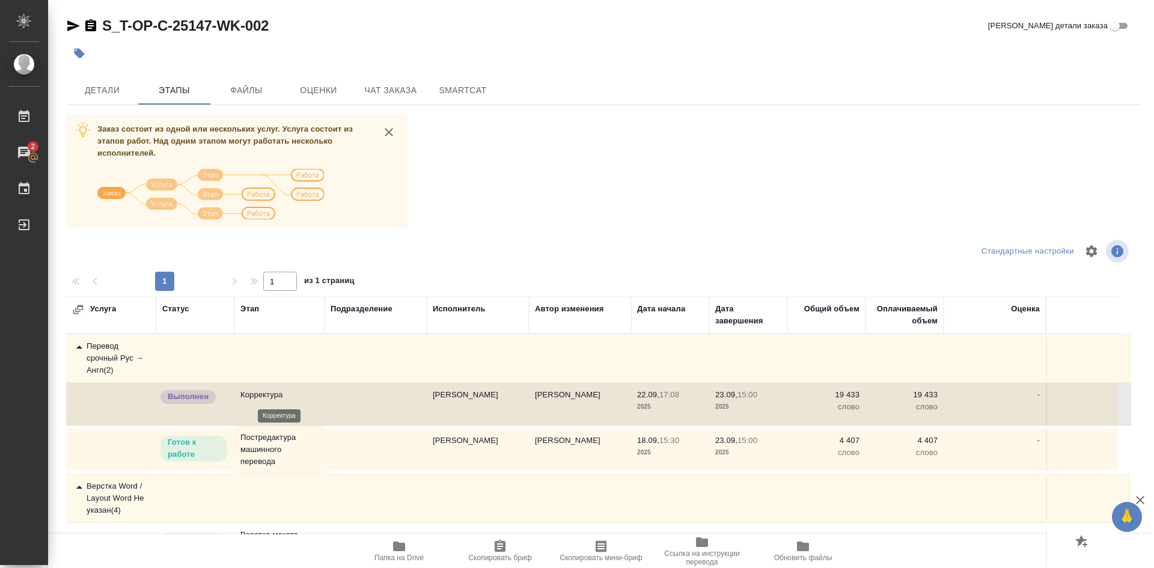
click at [261, 391] on p "Корректура" at bounding box center [279, 395] width 78 height 12
click at [269, 397] on p "Корректура" at bounding box center [279, 395] width 78 height 12
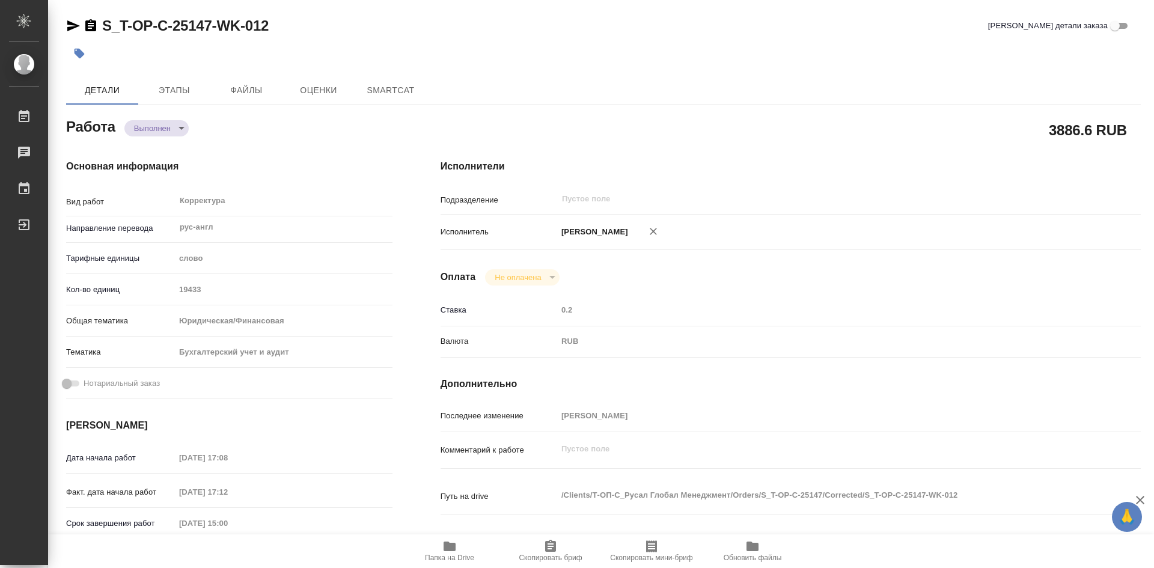
type textarea "x"
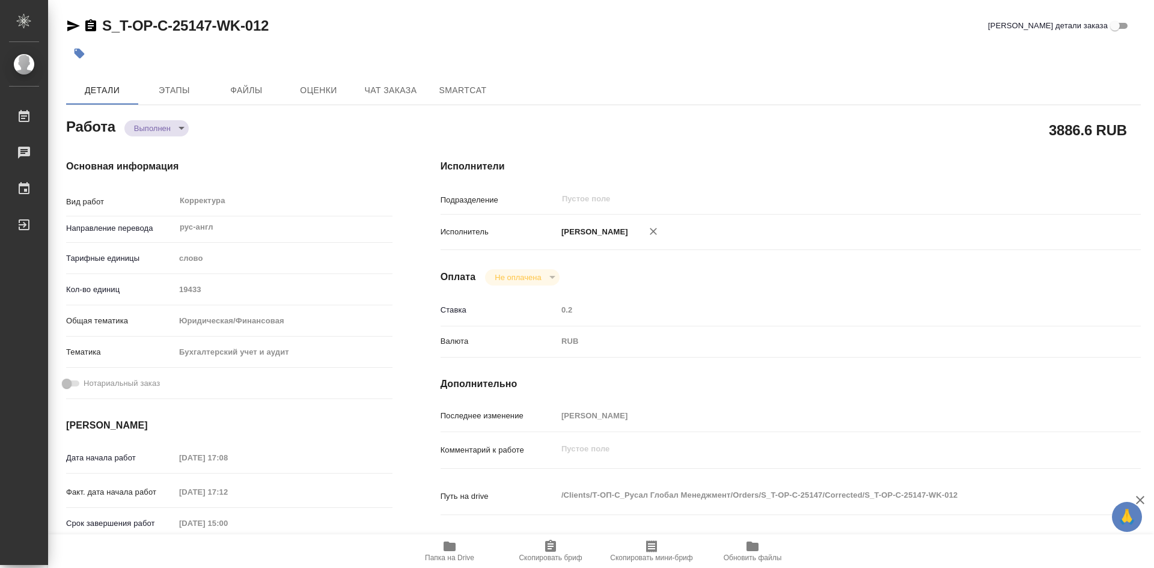
click at [453, 542] on icon "button" at bounding box center [449, 546] width 14 height 14
type textarea "x"
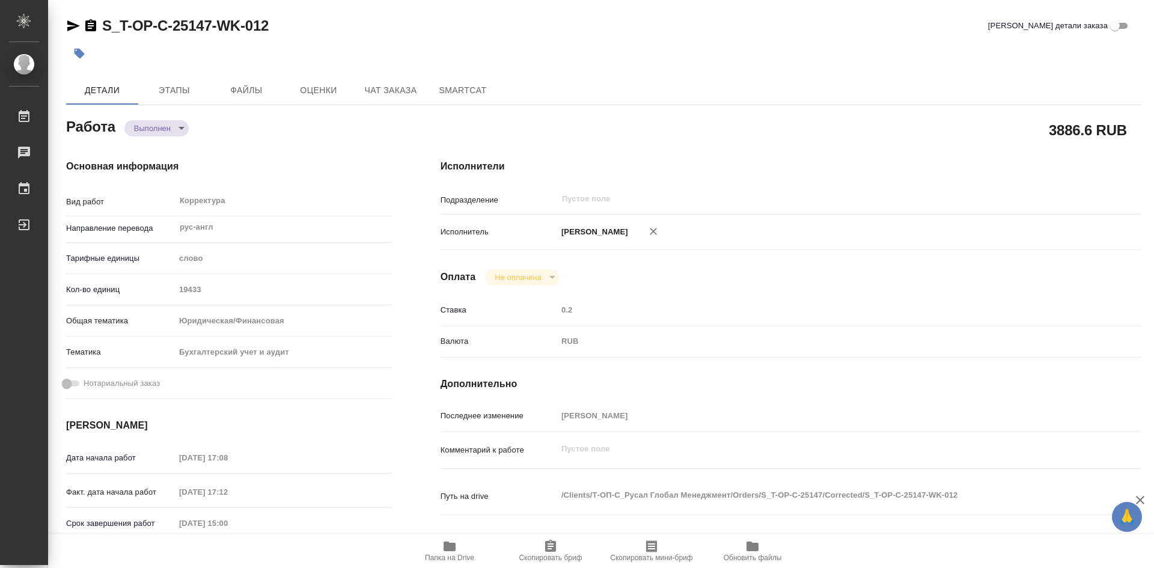
type textarea "x"
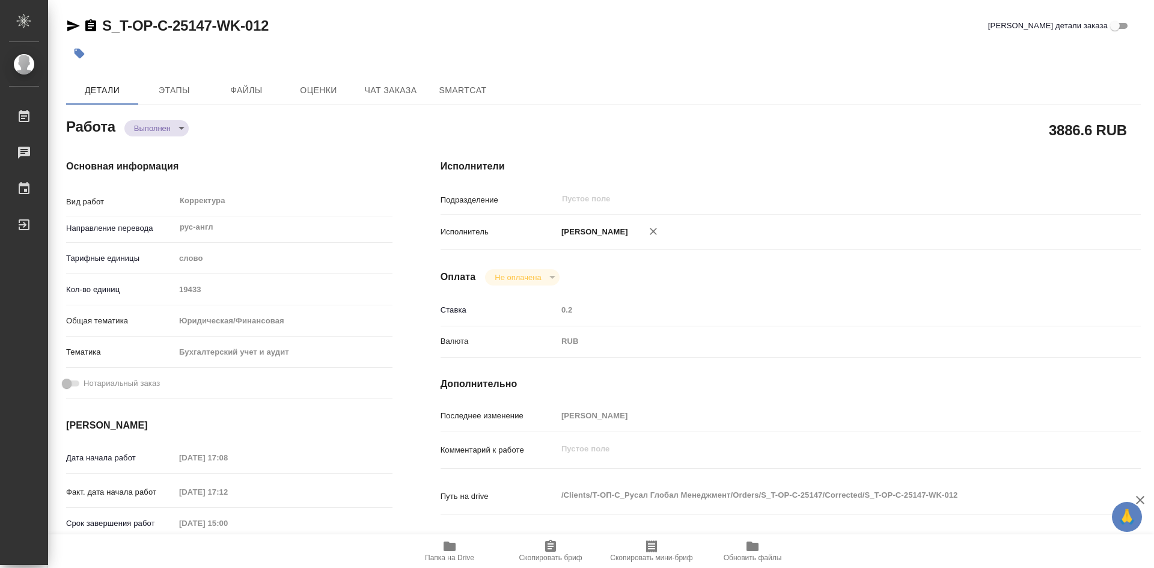
type textarea "x"
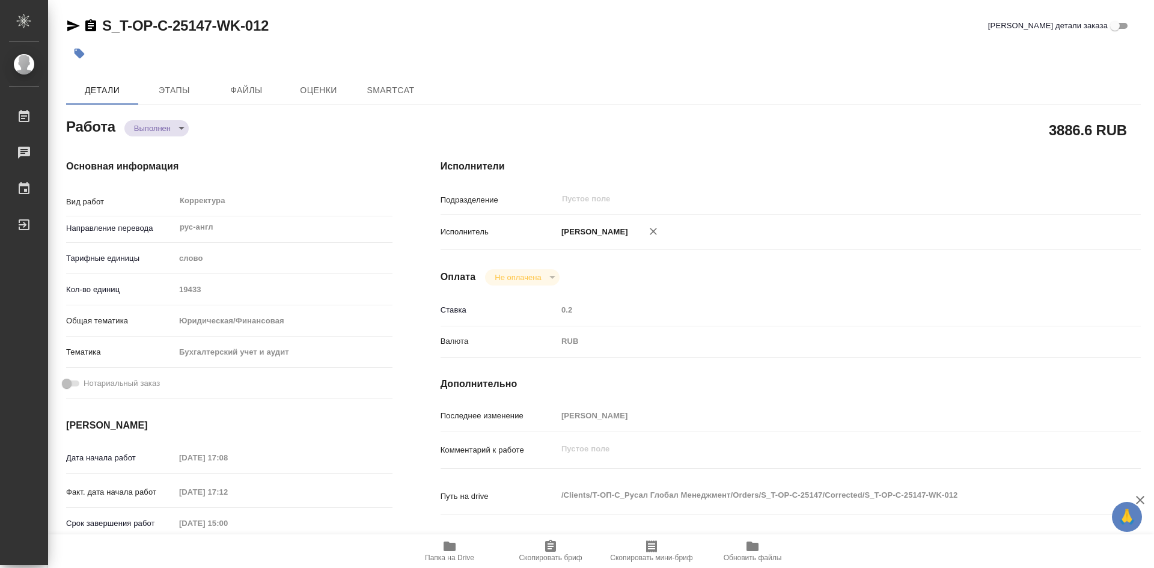
type textarea "x"
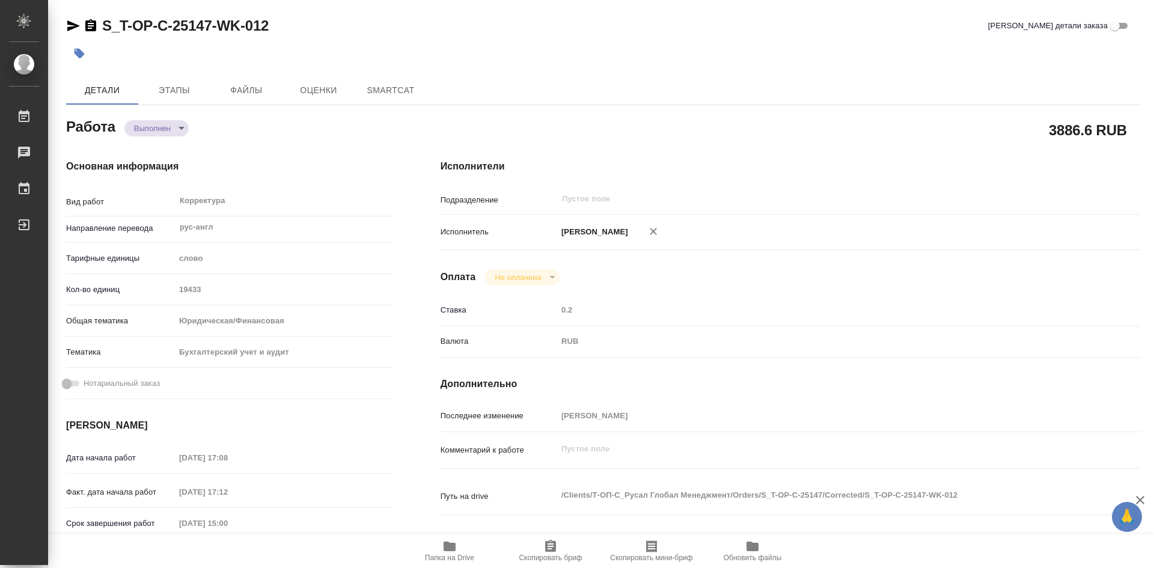
type textarea "x"
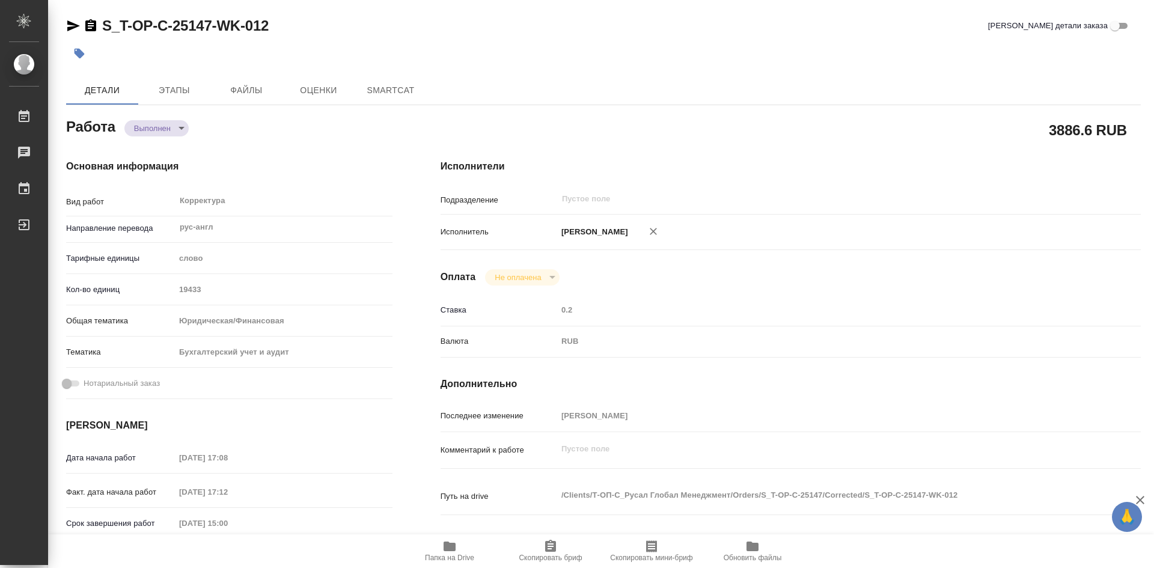
type textarea "x"
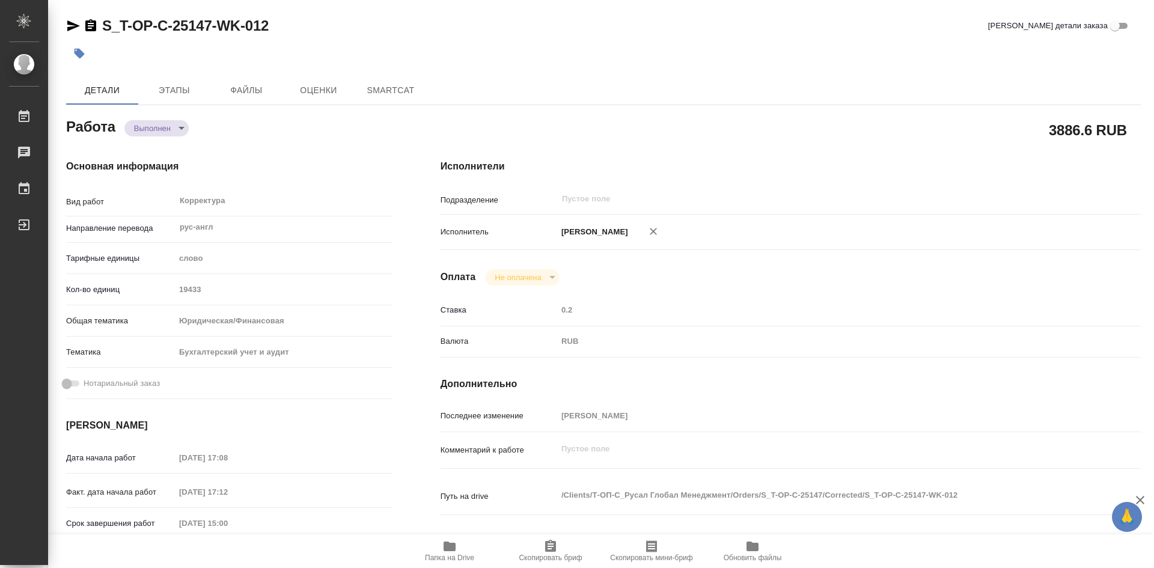
type textarea "x"
click at [448, 552] on icon "button" at bounding box center [449, 546] width 14 height 14
type textarea "x"
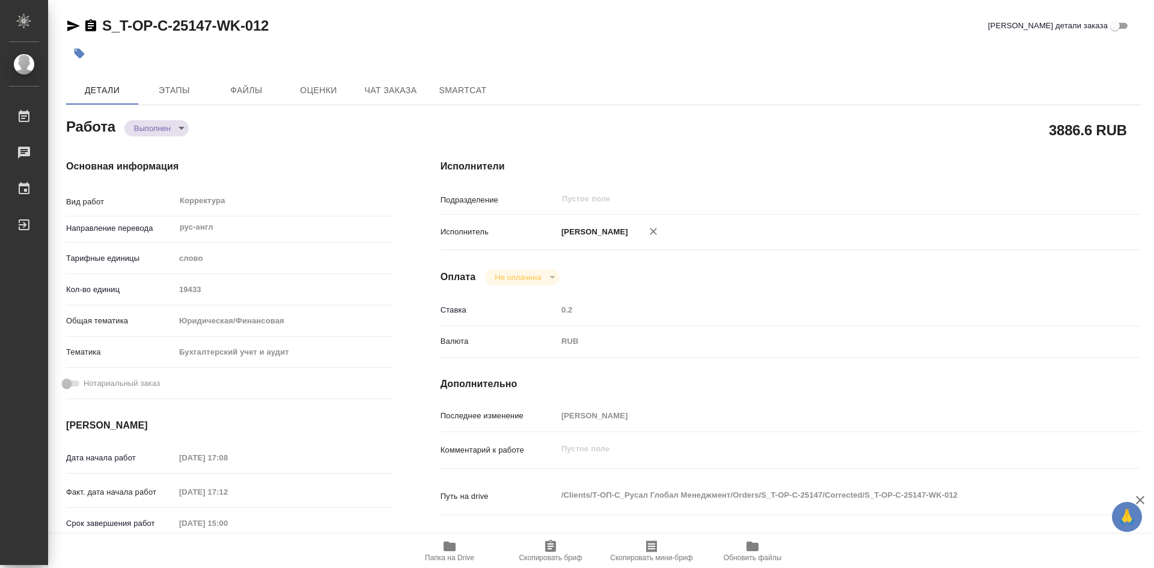
type textarea "x"
click at [448, 552] on icon "button" at bounding box center [449, 546] width 14 height 14
type textarea "x"
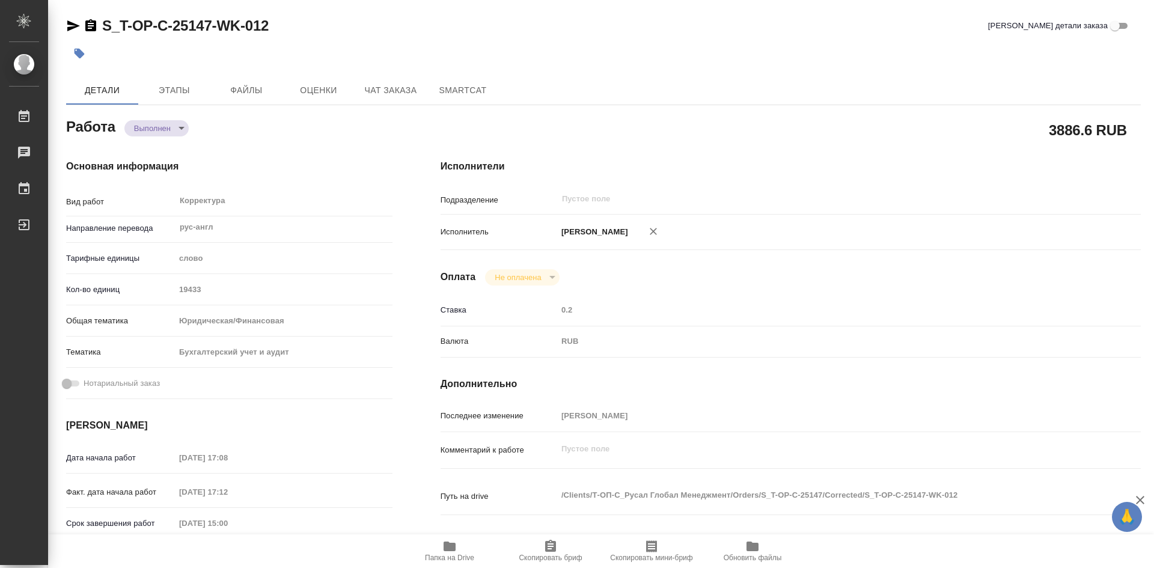
type textarea "x"
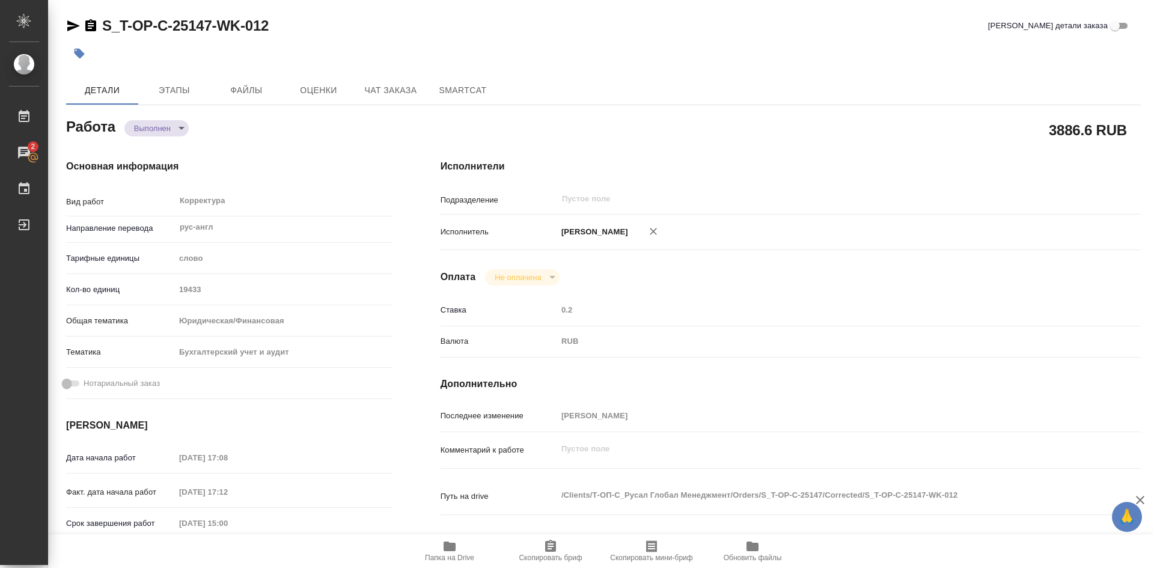
type textarea "x"
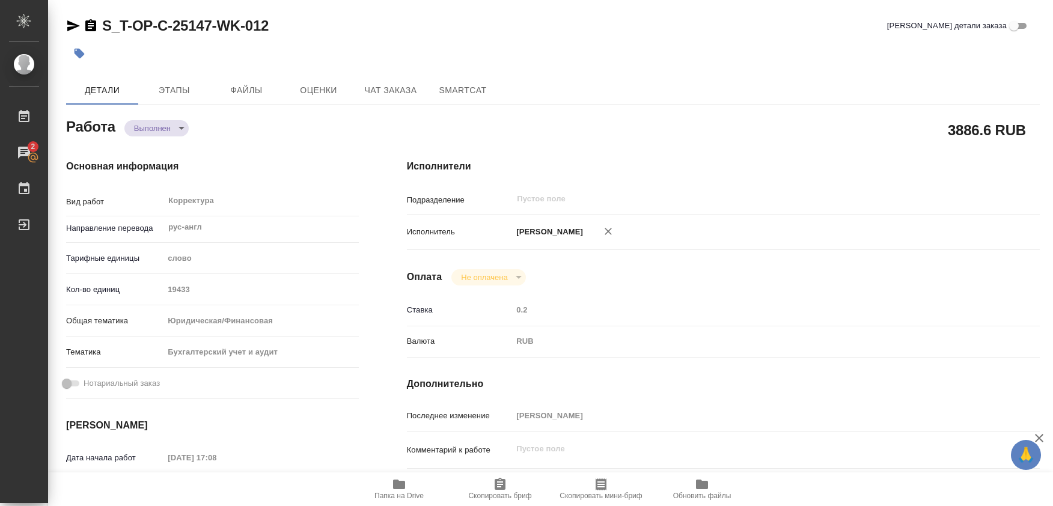
type textarea "x"
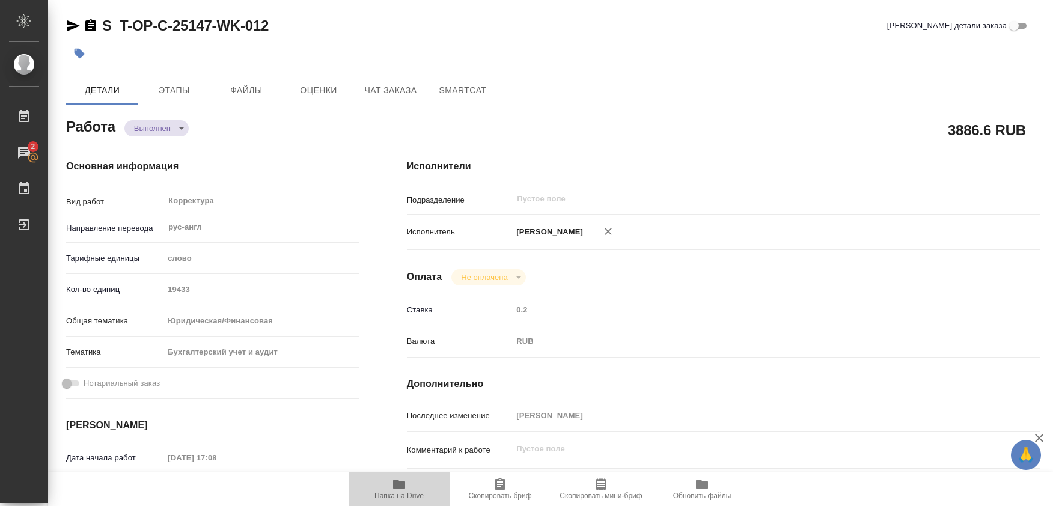
click at [395, 481] on icon "button" at bounding box center [399, 485] width 12 height 10
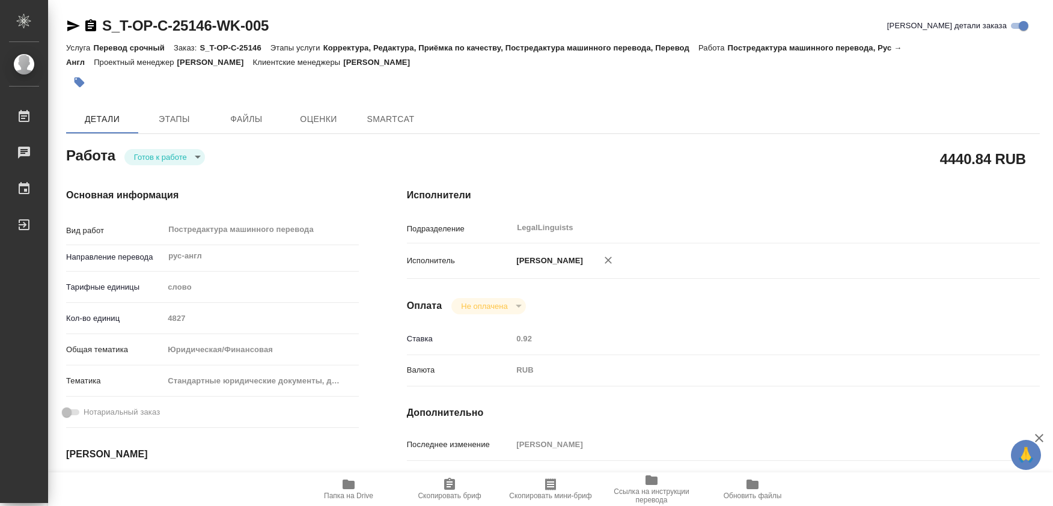
type textarea "x"
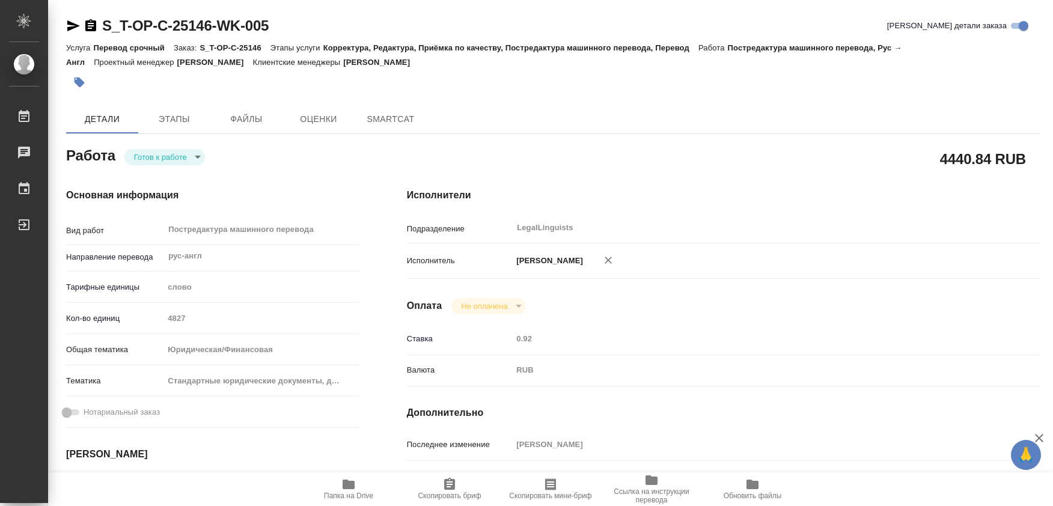
type textarea "x"
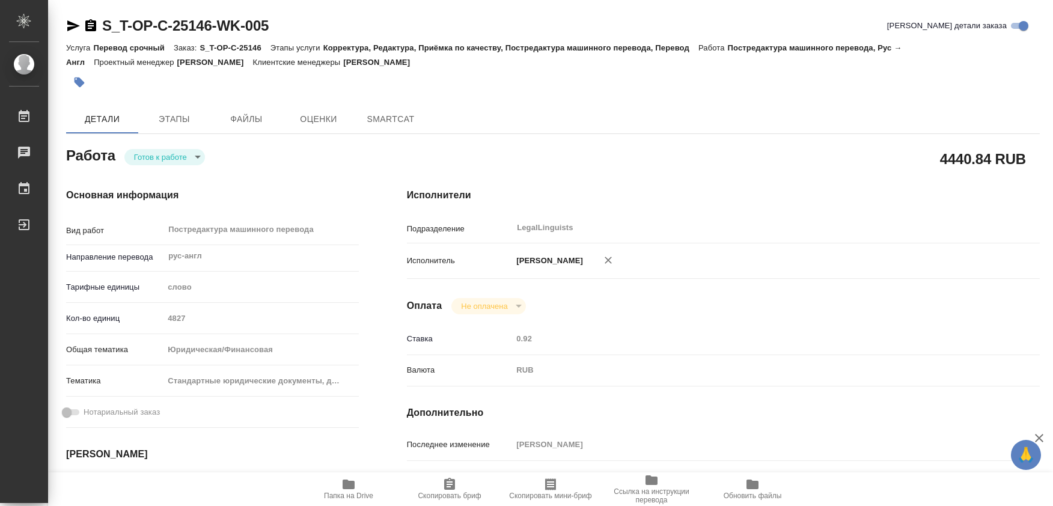
type textarea "x"
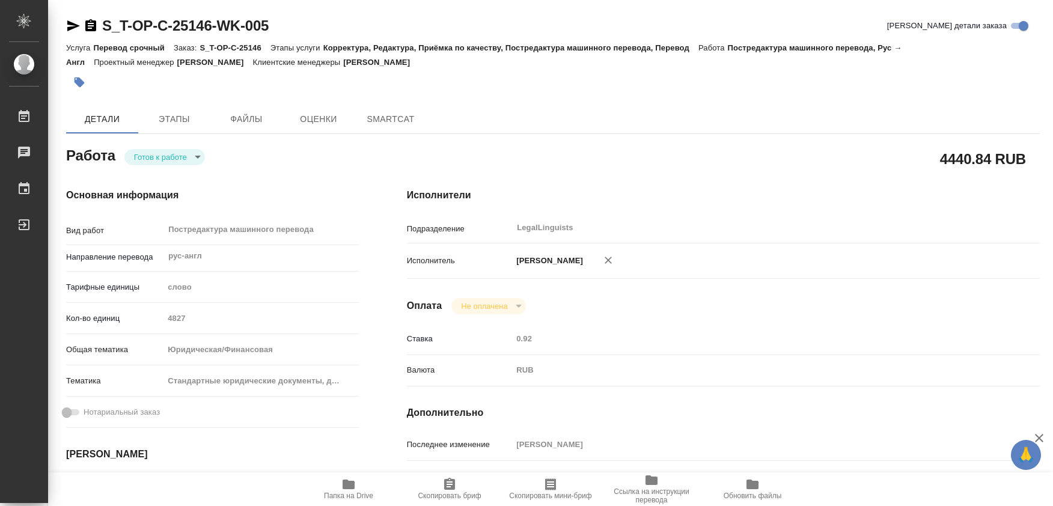
type textarea "x"
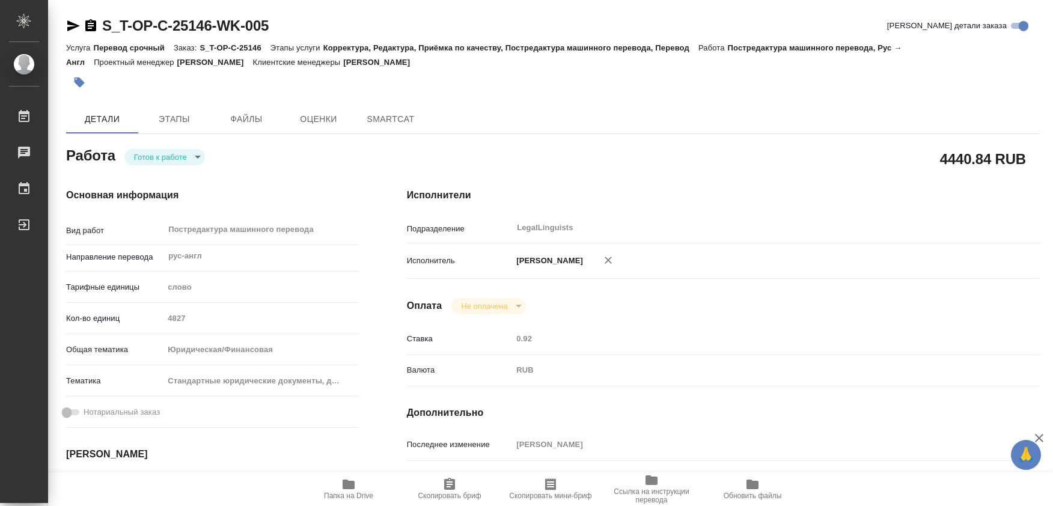
type textarea "x"
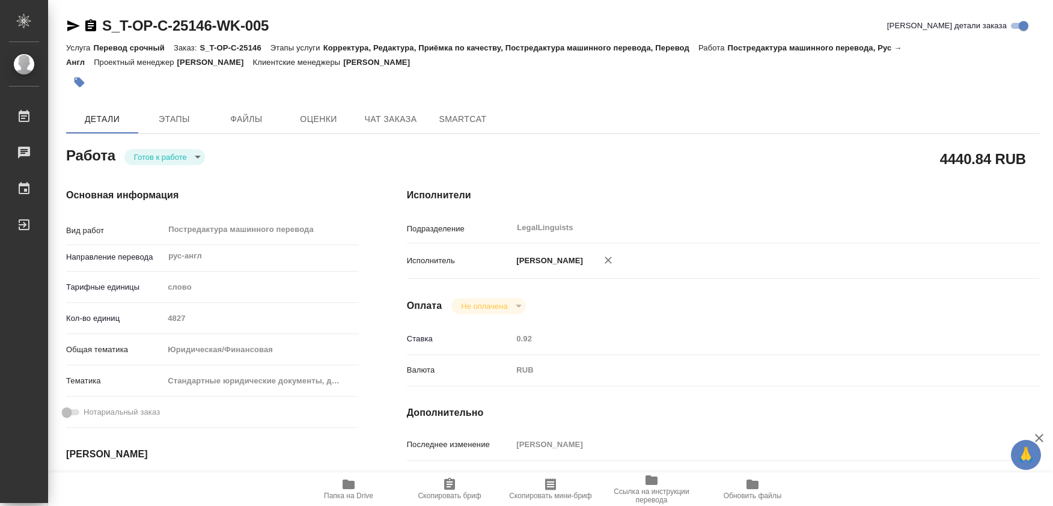
type textarea "x"
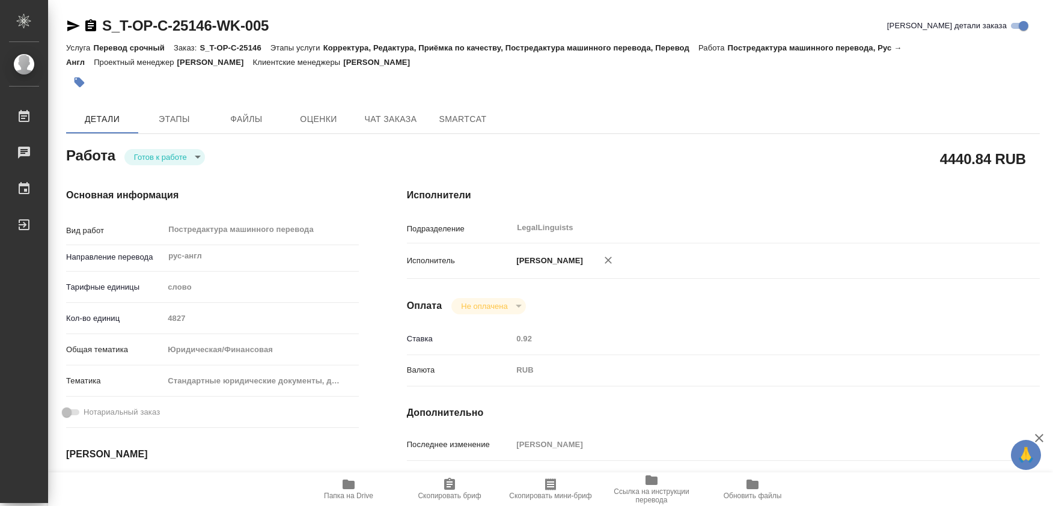
type textarea "x"
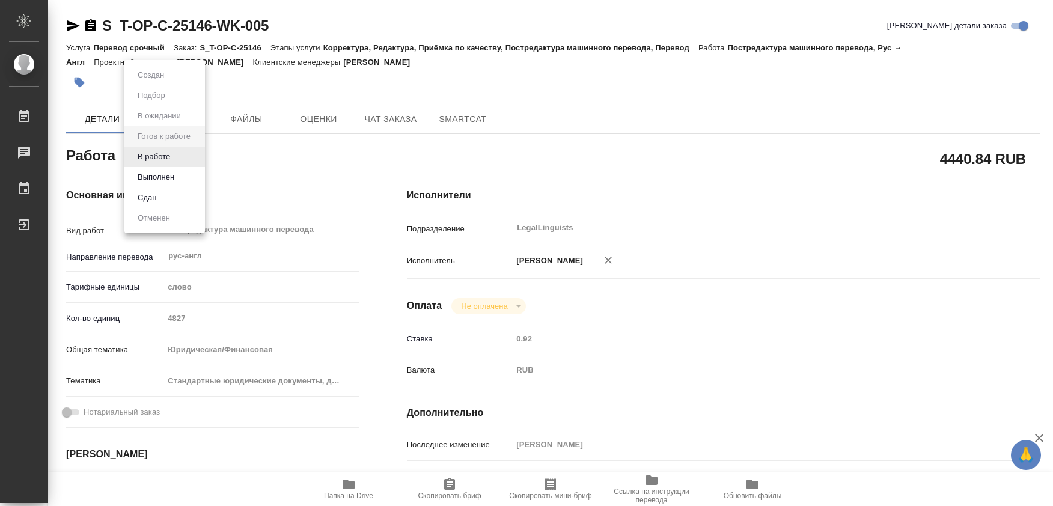
click at [195, 157] on body "🙏 .cls-1 fill:#fff; AWATERA [PERSON_NAME] Чаты График Выйти S_T-OP-C-25146-WK-0…" at bounding box center [526, 253] width 1053 height 506
click at [160, 158] on button "В работе" at bounding box center [154, 156] width 40 height 13
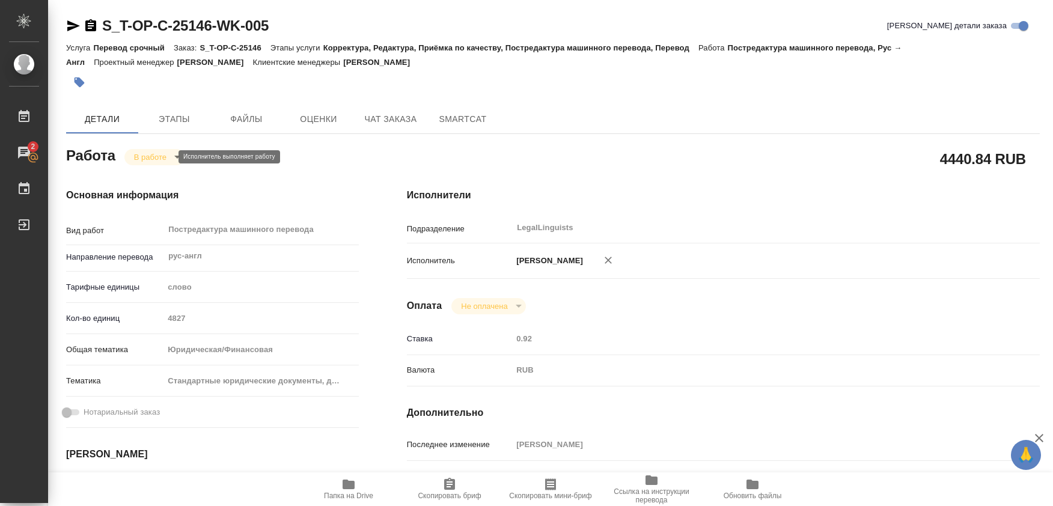
type textarea "x"
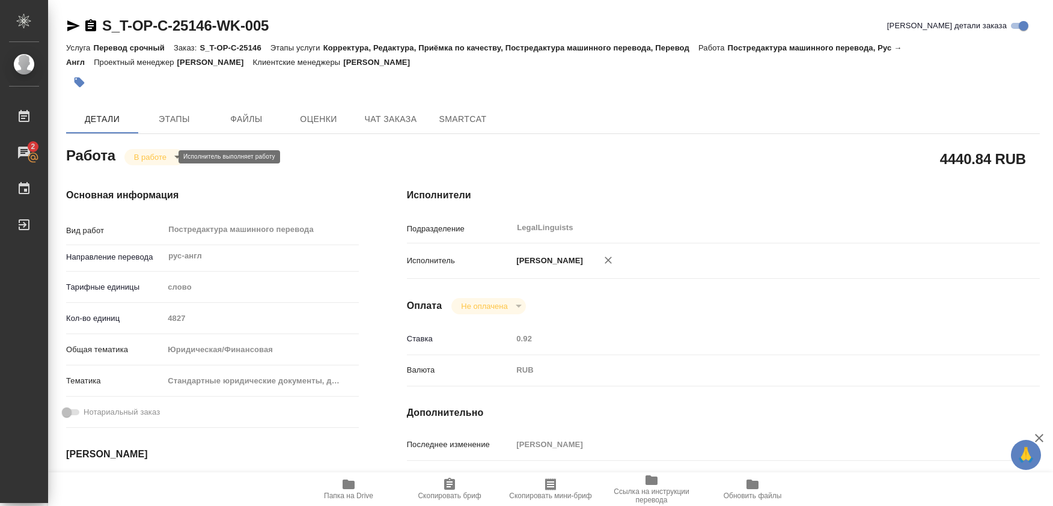
type textarea "x"
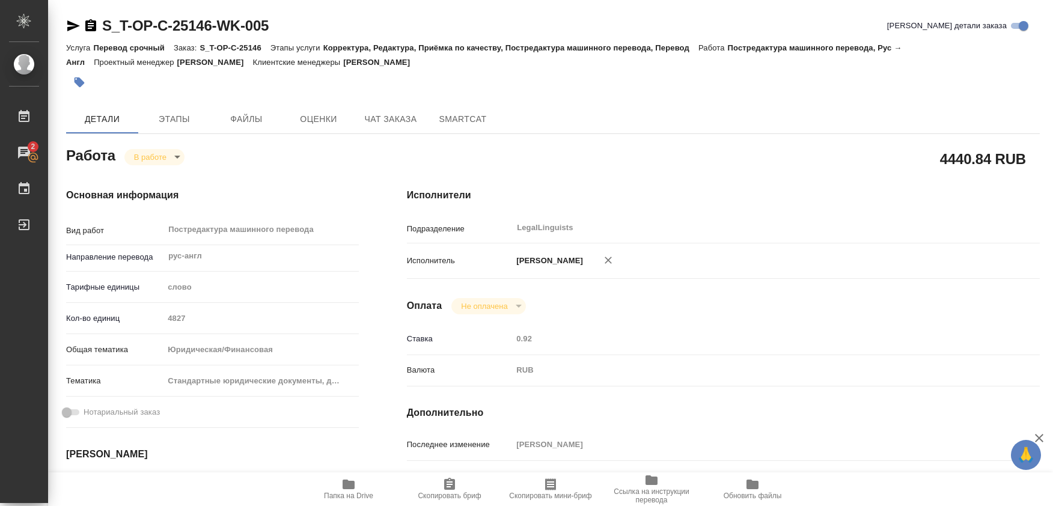
type textarea "x"
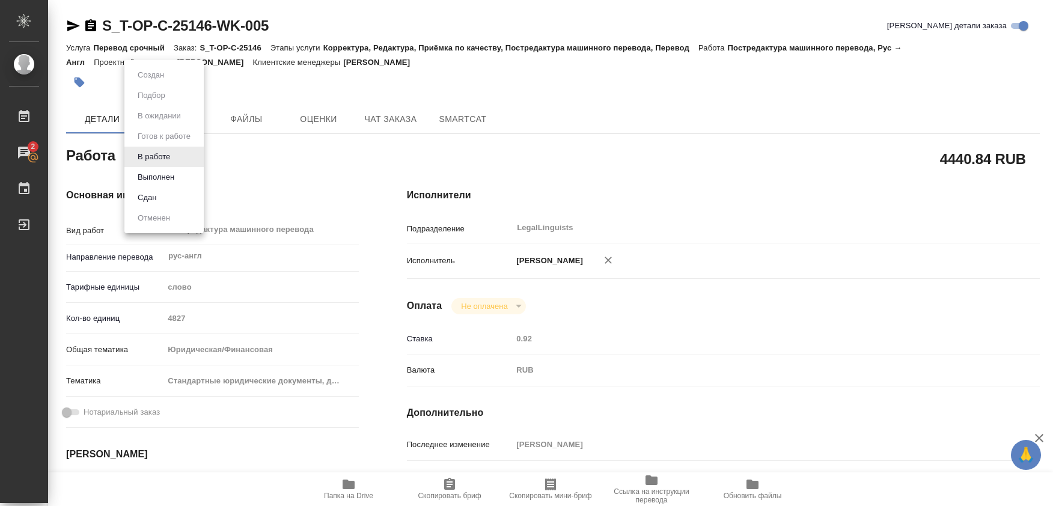
click at [171, 157] on body "🙏 .cls-1 fill:#fff; AWATERA [PERSON_NAME] 2 Чаты График Выйти S_T-OP-C-25146-WK…" at bounding box center [526, 253] width 1053 height 506
drag, startPoint x: 155, startPoint y: 177, endPoint x: 170, endPoint y: 177, distance: 15.0
click at [154, 177] on button "Выполнен" at bounding box center [156, 177] width 44 height 13
type textarea "x"
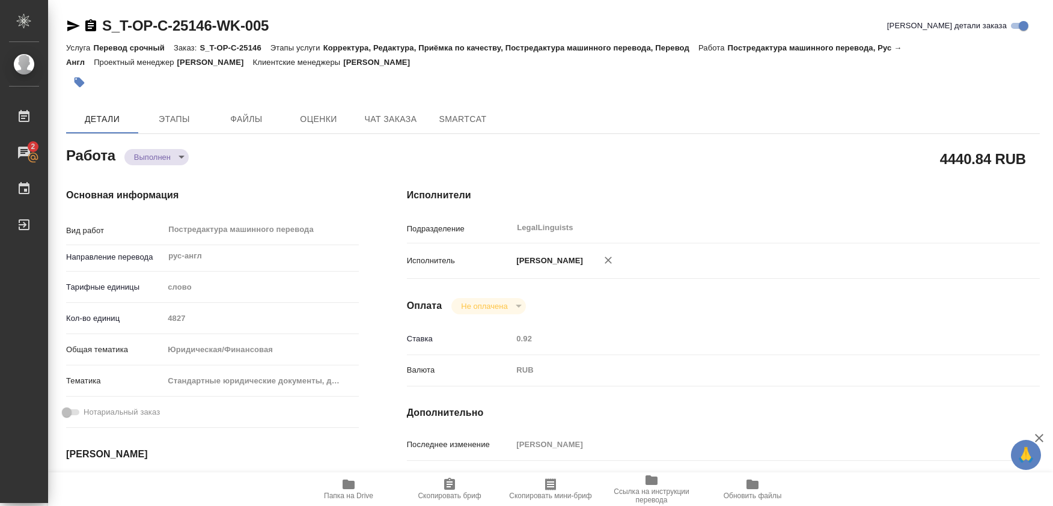
type textarea "x"
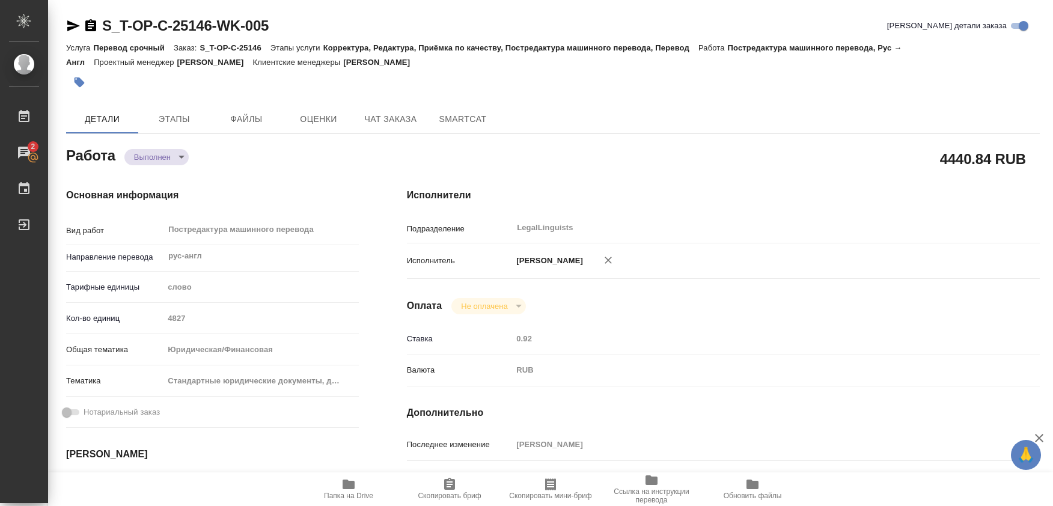
type textarea "x"
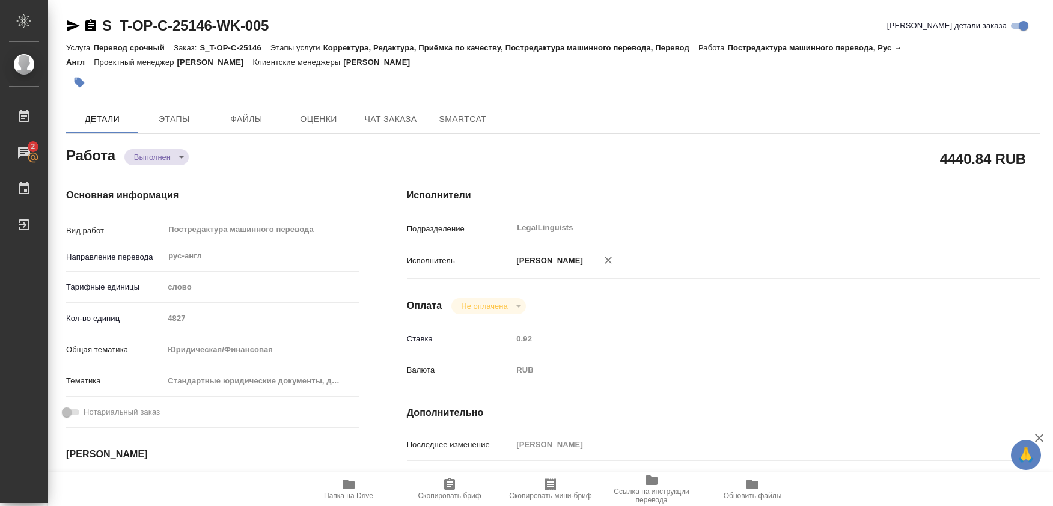
type textarea "x"
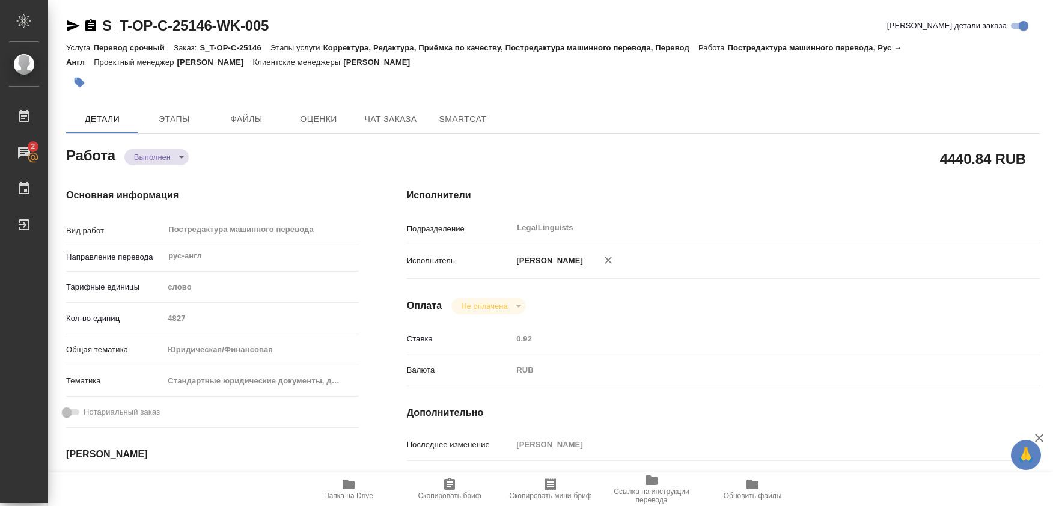
type textarea "x"
click at [345, 486] on icon "button" at bounding box center [349, 485] width 12 height 10
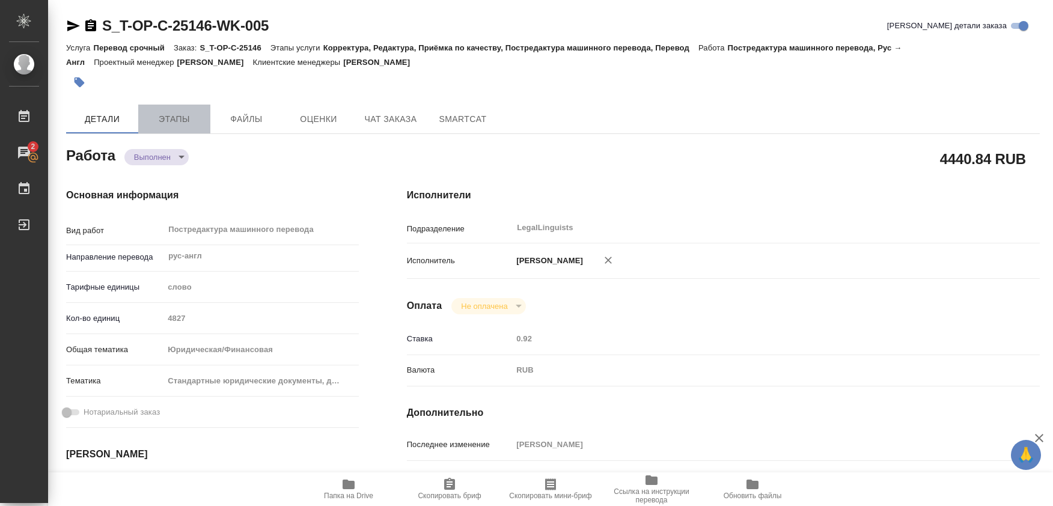
click at [158, 125] on span "Этапы" at bounding box center [174, 119] width 58 height 15
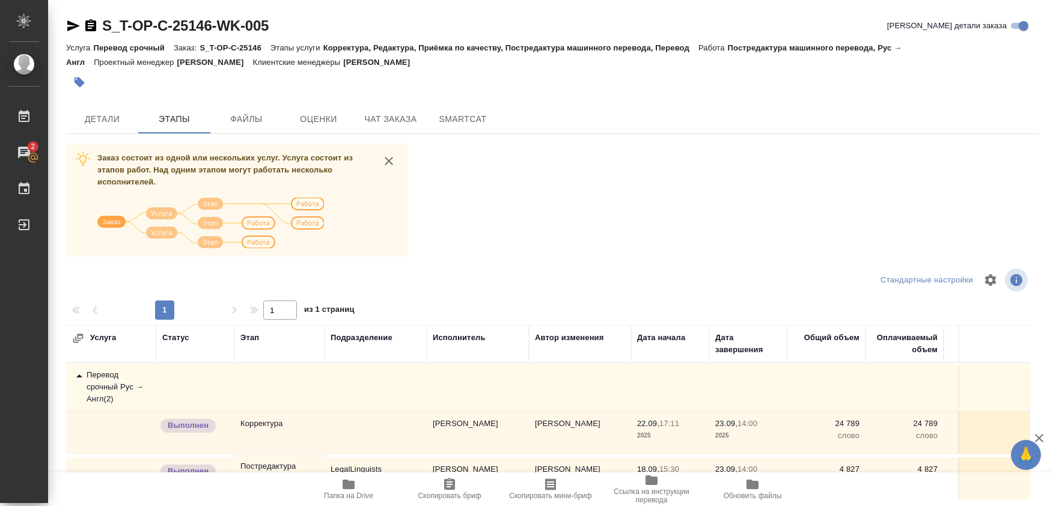
scroll to position [60, 0]
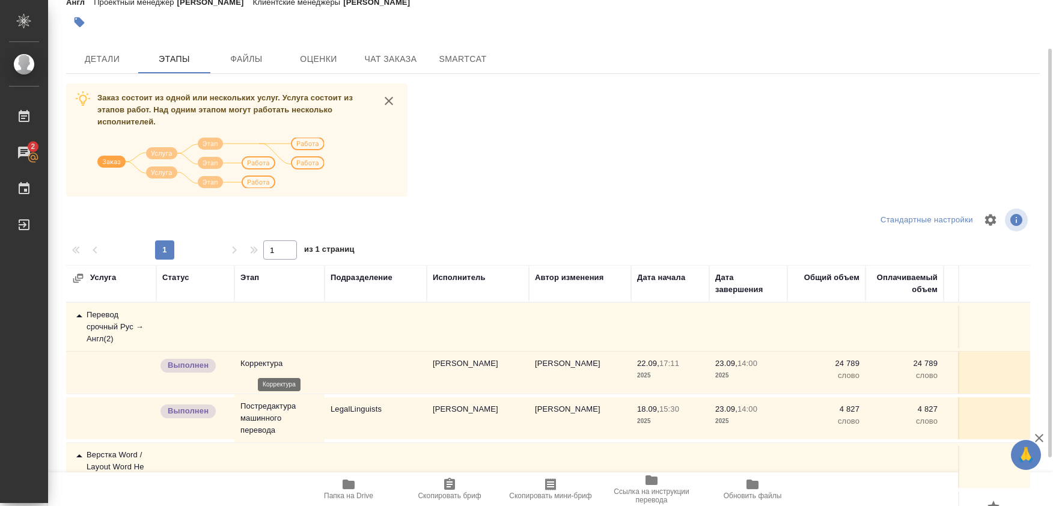
click at [273, 364] on p "Корректура" at bounding box center [279, 364] width 78 height 12
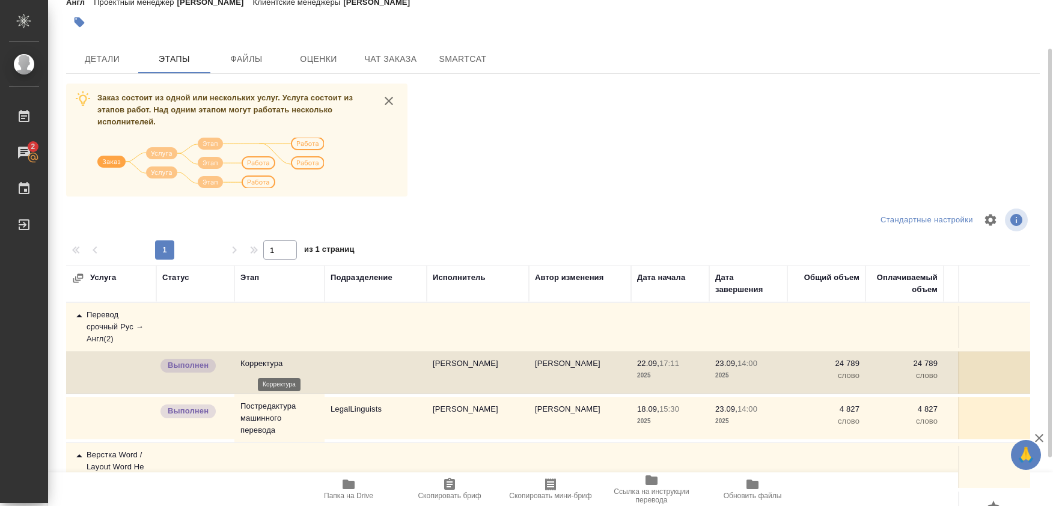
click at [273, 361] on p "Корректура" at bounding box center [279, 364] width 78 height 12
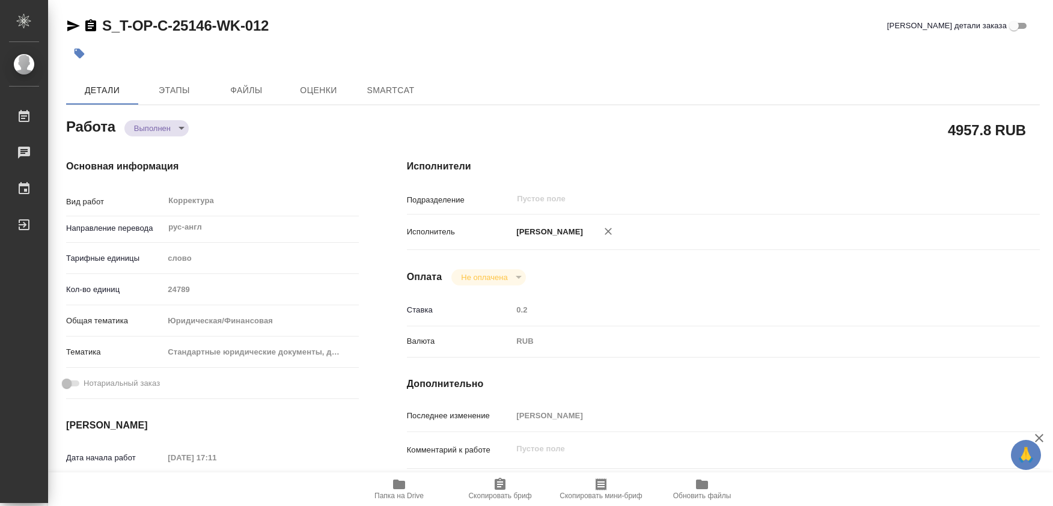
type textarea "x"
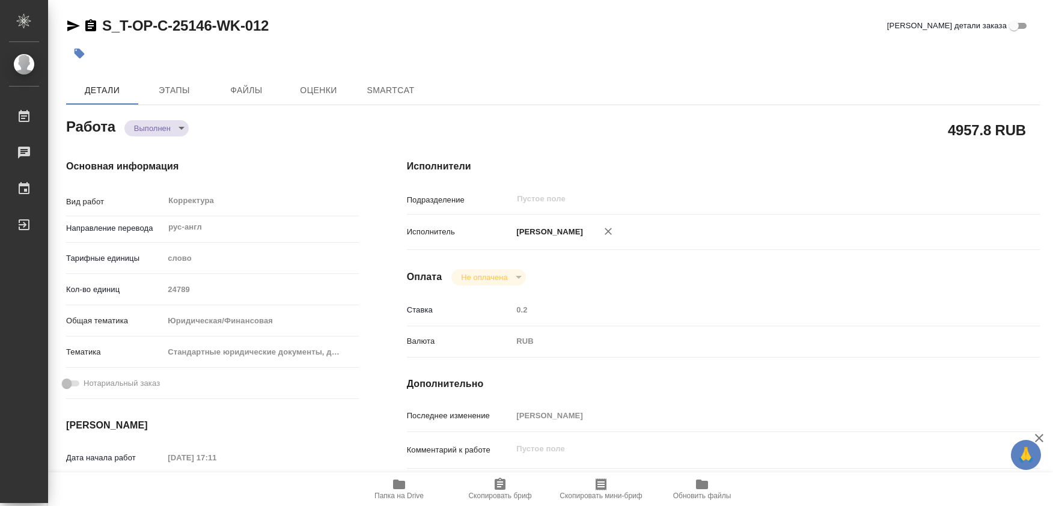
type textarea "x"
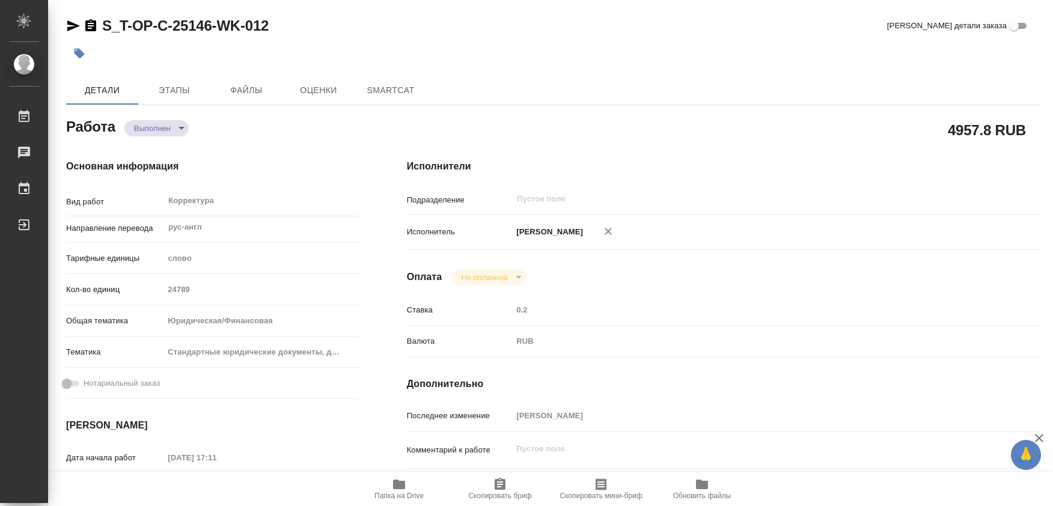
type textarea "x"
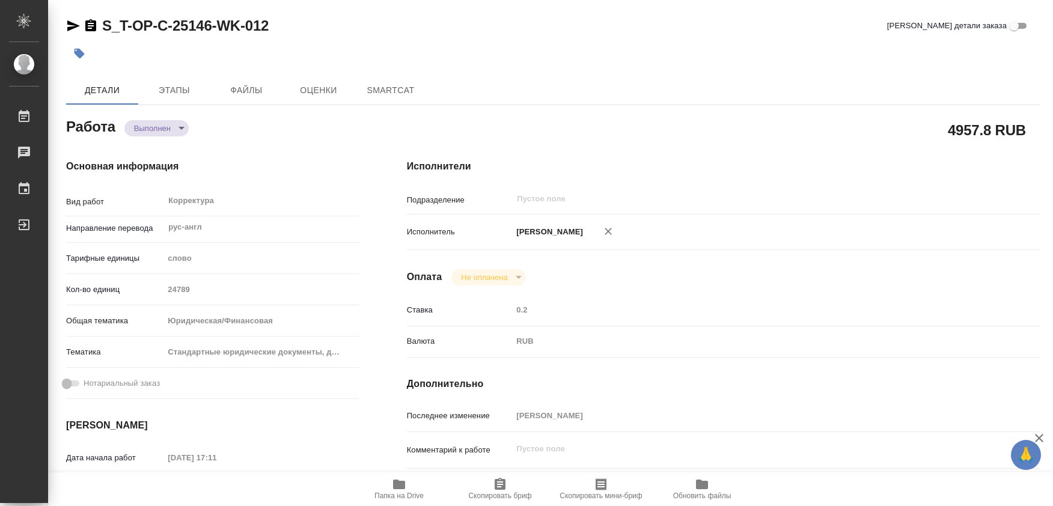
type textarea "x"
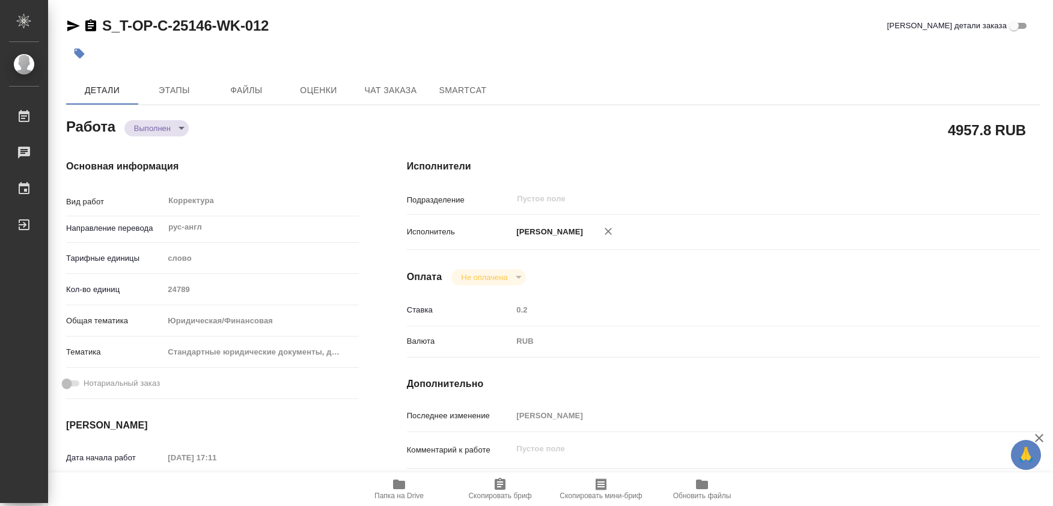
type textarea "x"
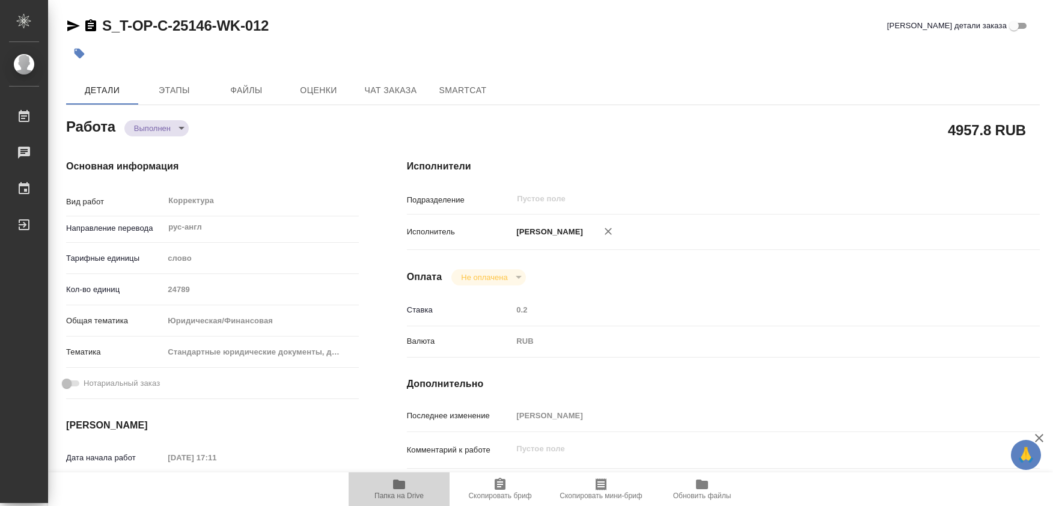
click at [394, 491] on icon "button" at bounding box center [399, 484] width 14 height 14
type textarea "x"
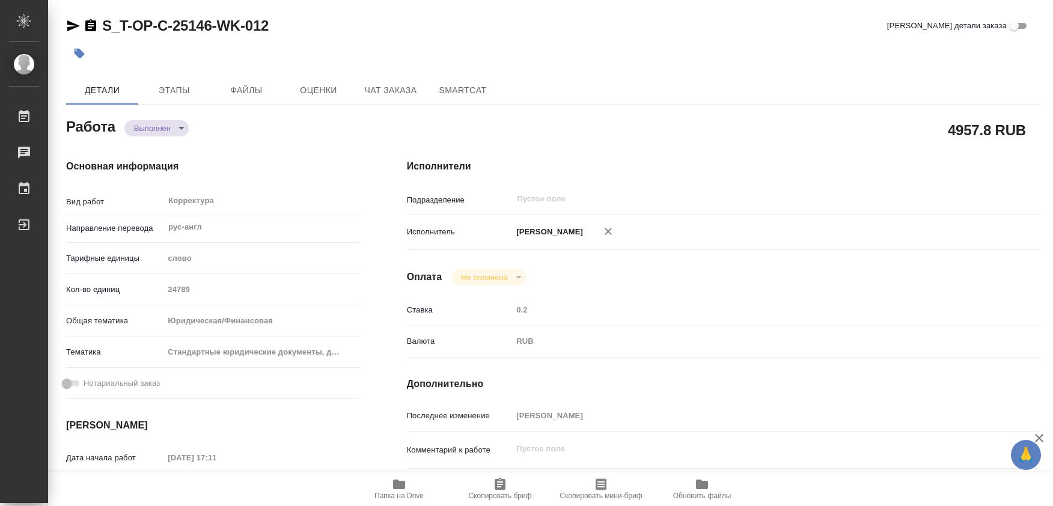
type textarea "x"
